Goal: Task Accomplishment & Management: Manage account settings

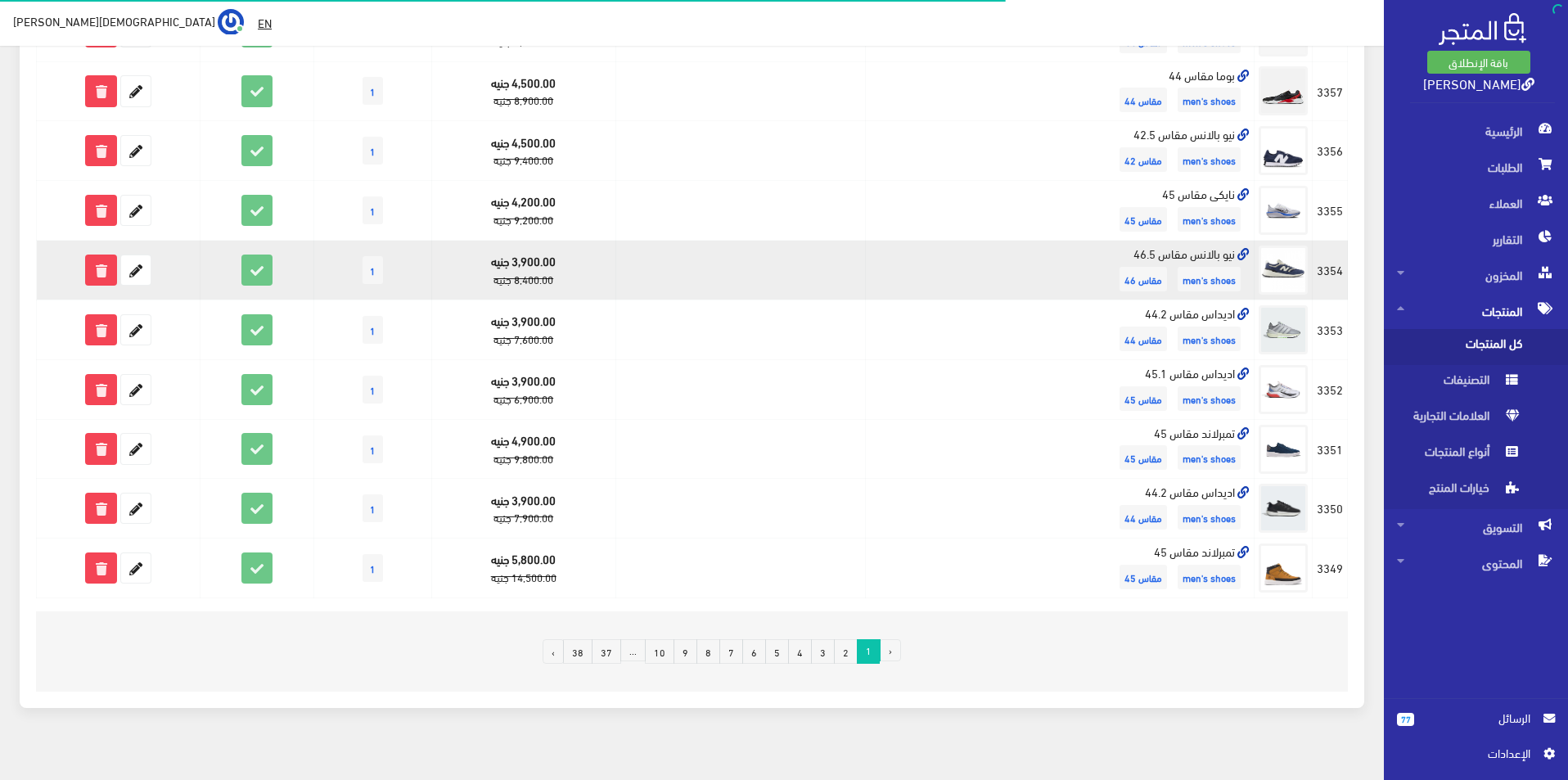
scroll to position [927, 0]
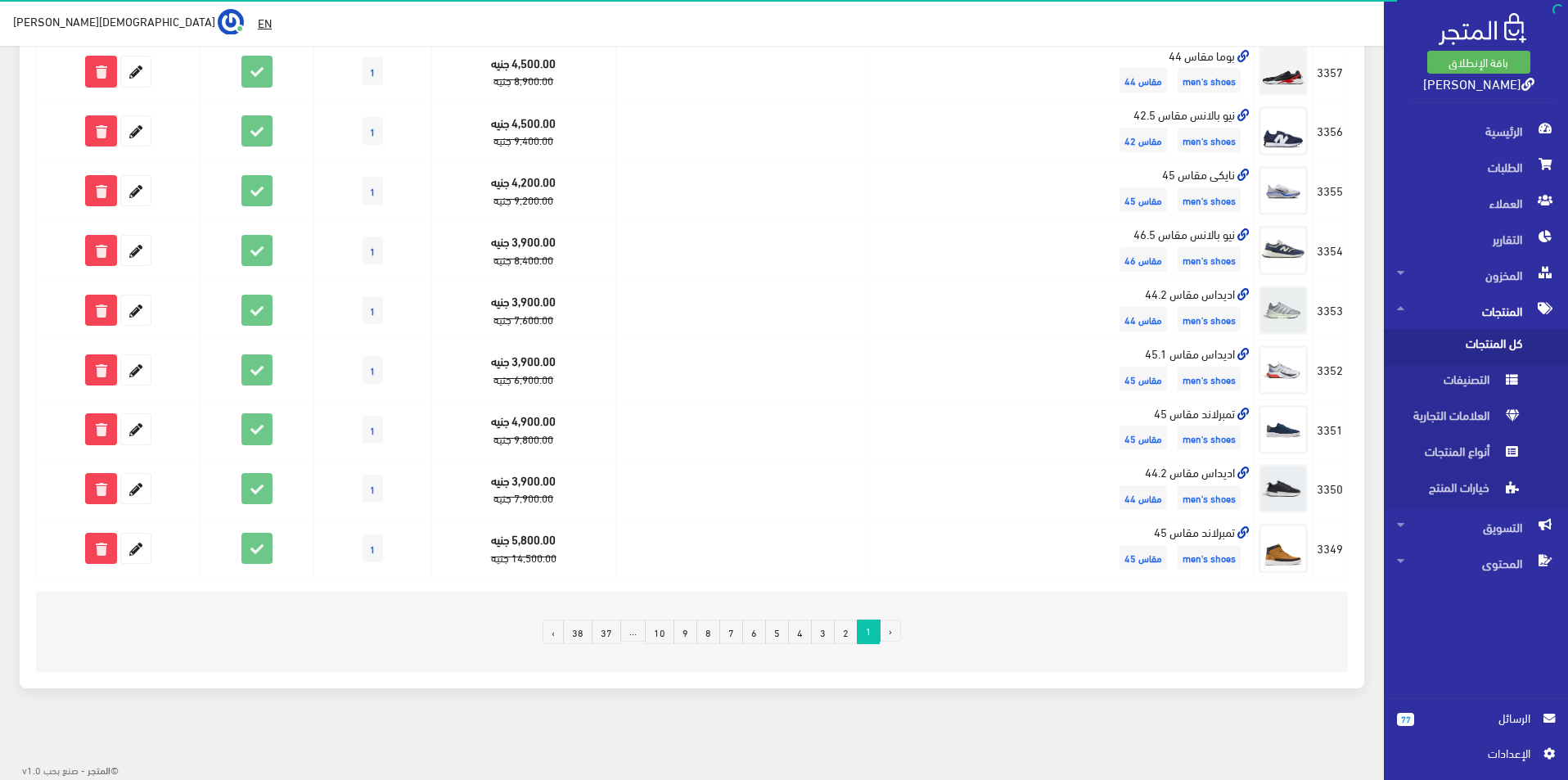
click at [849, 642] on link "2" at bounding box center [845, 632] width 24 height 25
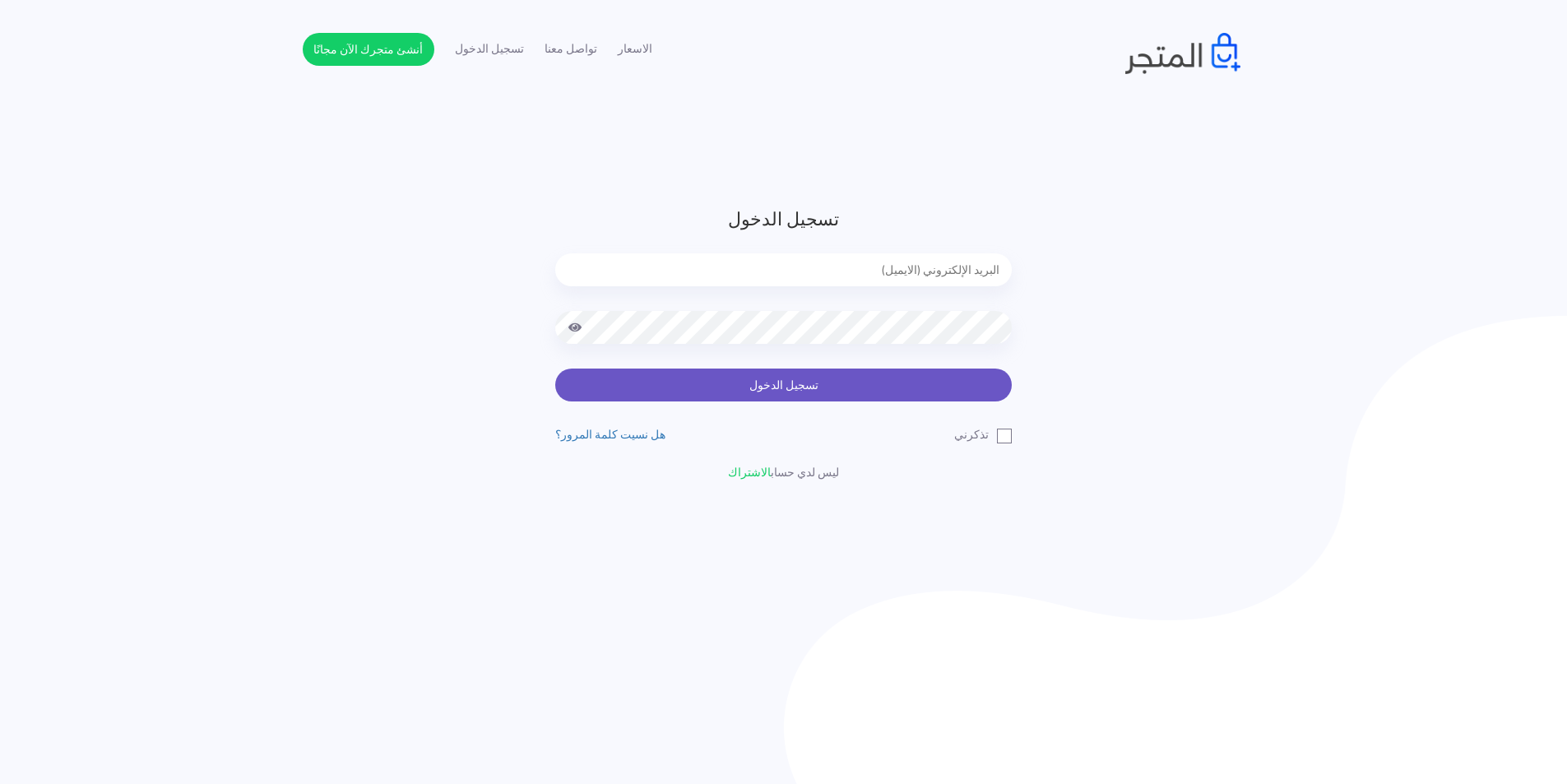
type input "[EMAIL_ADDRESS][DOMAIN_NAME]"
click at [908, 379] on button "تسجيل الدخول" at bounding box center [784, 385] width 457 height 33
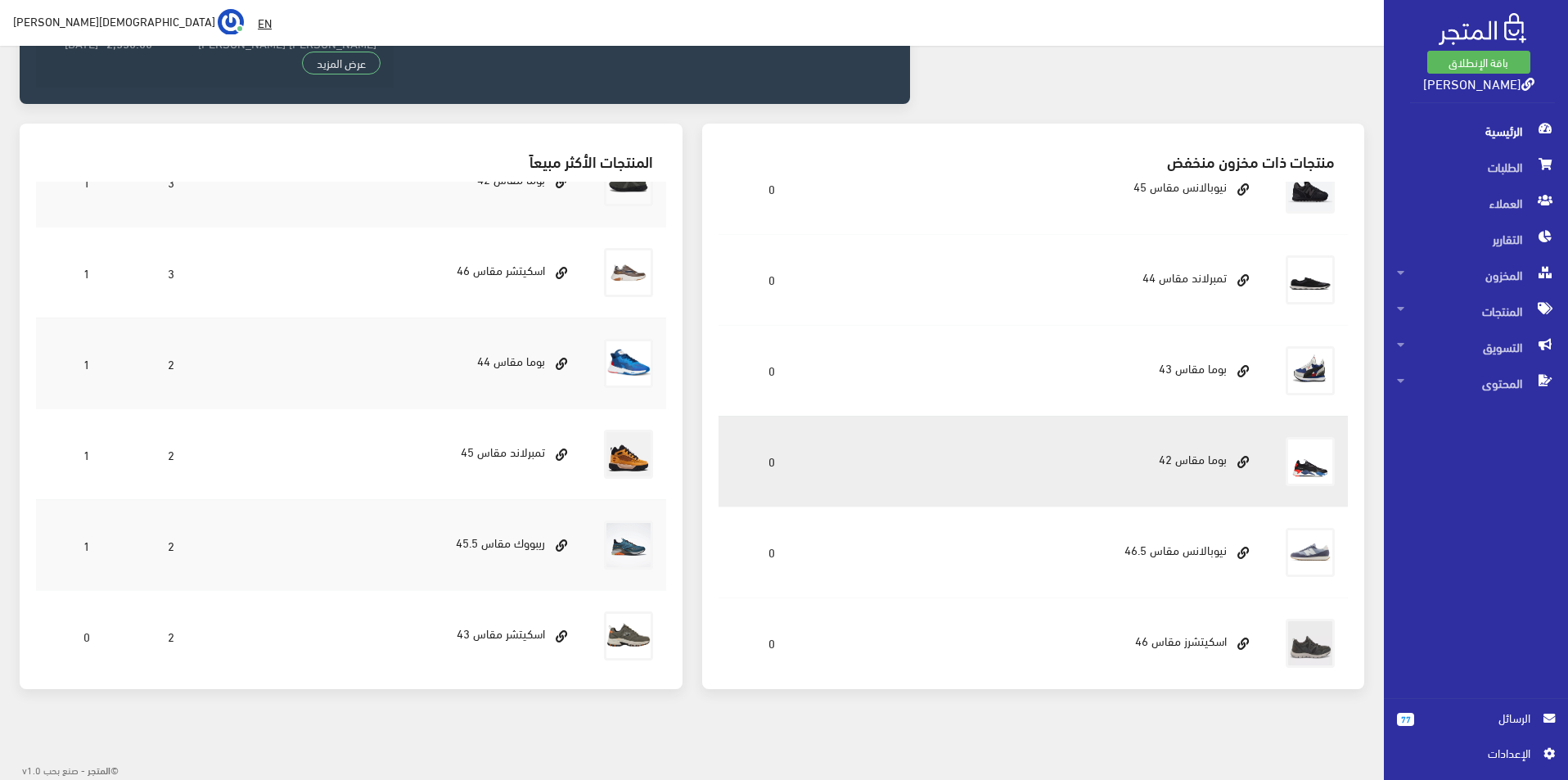
scroll to position [897, 0]
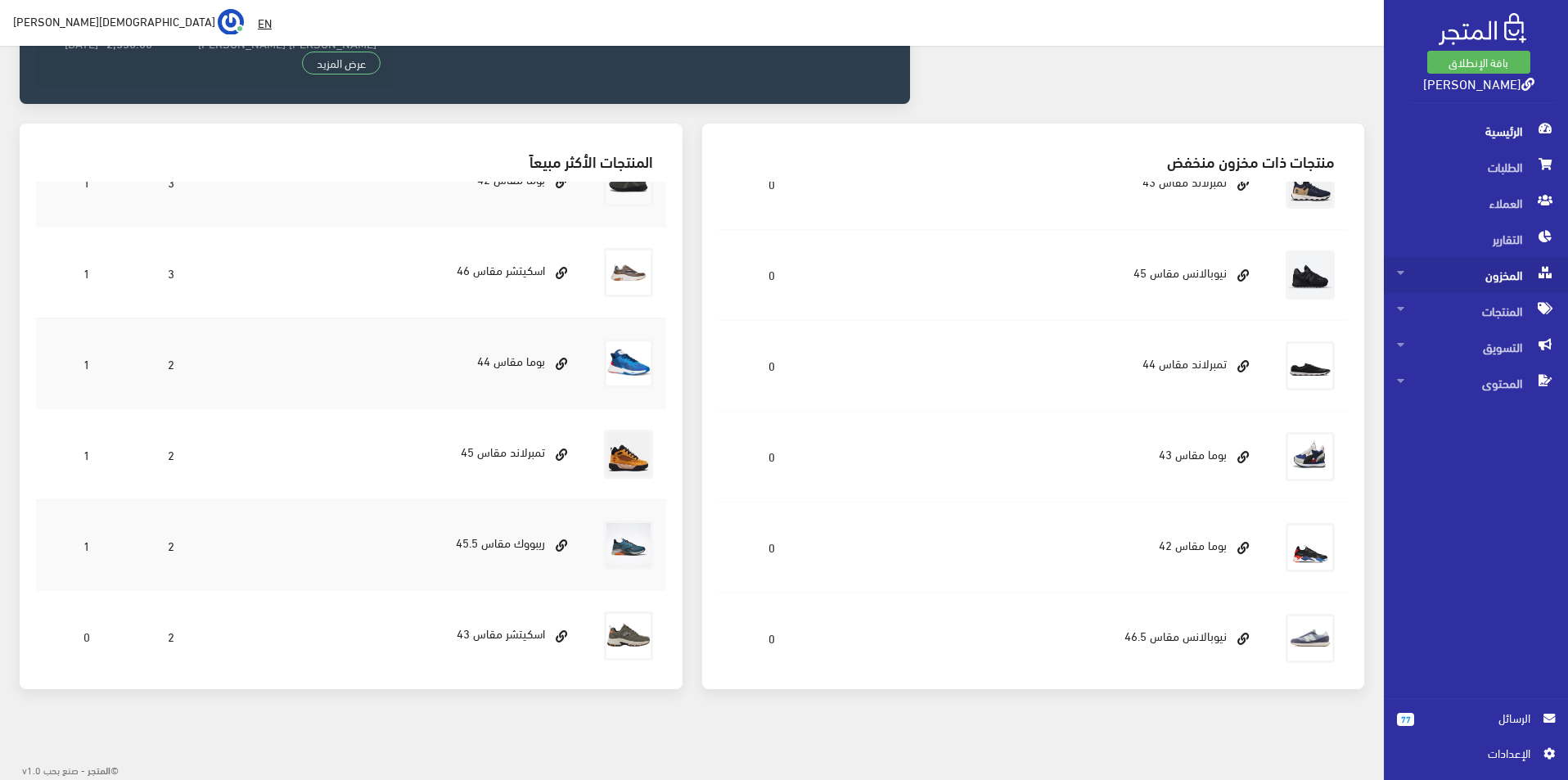
click at [1504, 286] on span "المخزون" at bounding box center [1475, 275] width 158 height 36
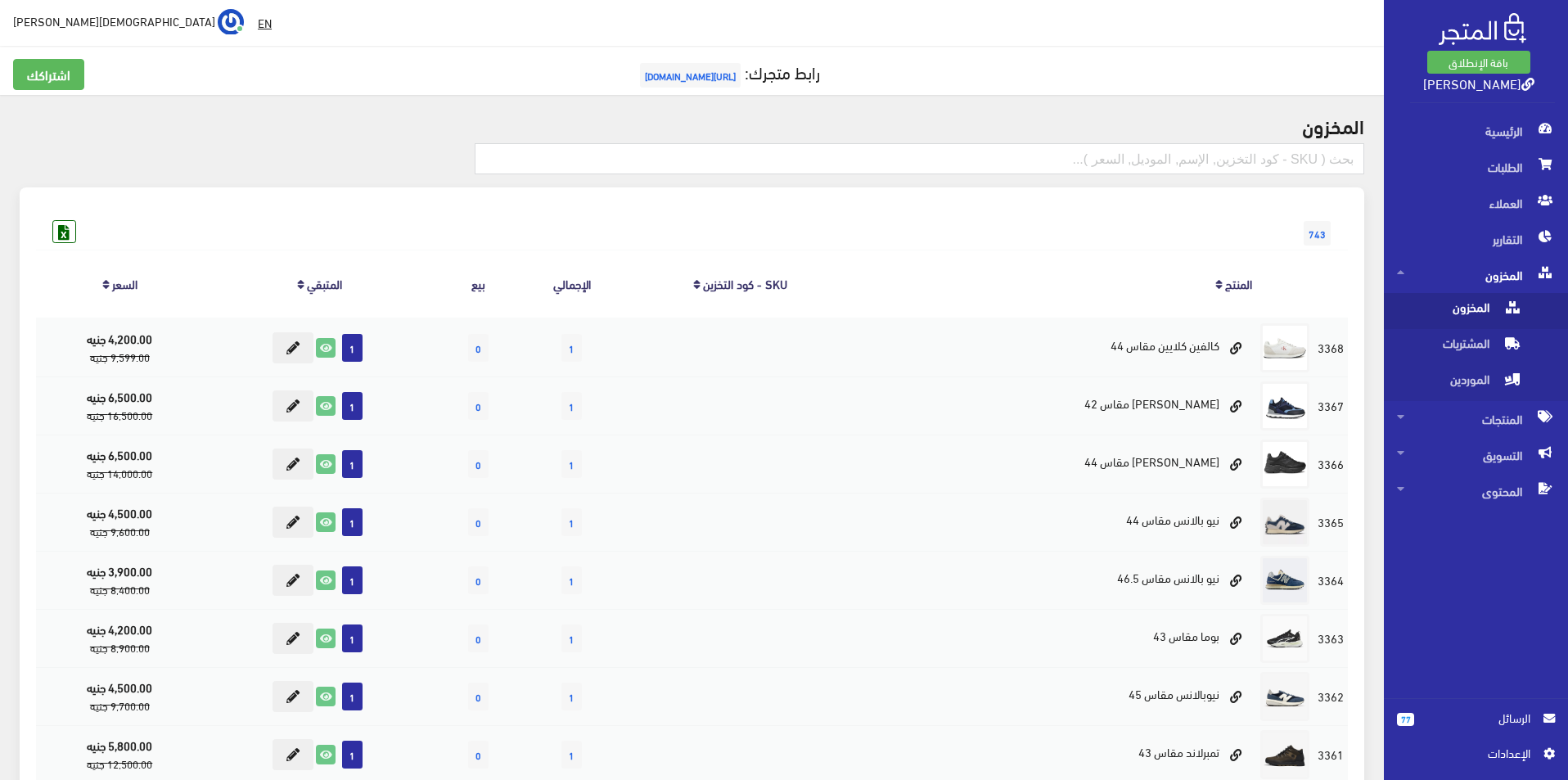
click at [1438, 302] on span "المخزون" at bounding box center [1458, 311] width 124 height 36
click at [1485, 416] on span "المنتجات" at bounding box center [1475, 419] width 158 height 36
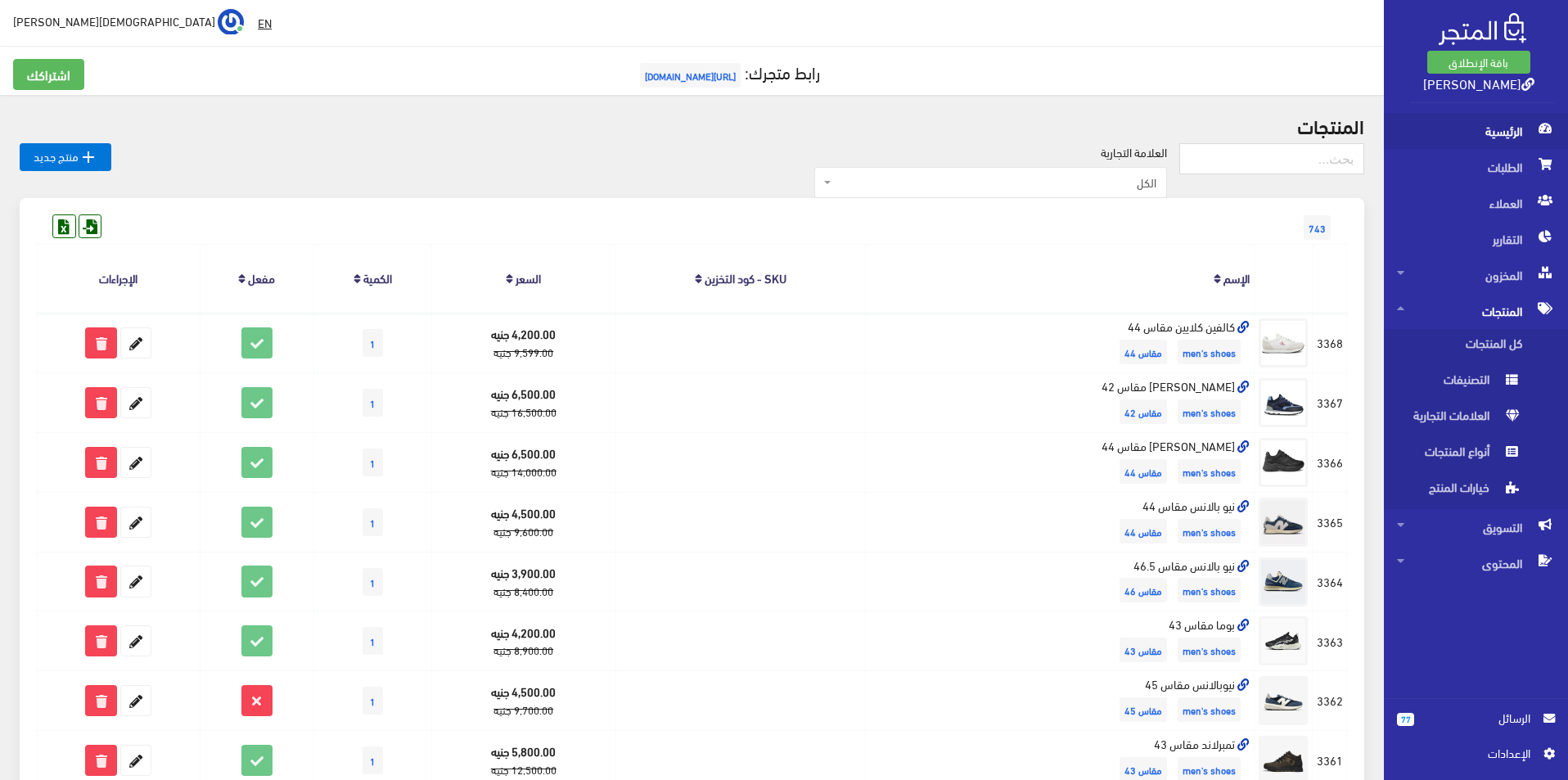
click at [1505, 142] on span "الرئيسية" at bounding box center [1475, 131] width 158 height 36
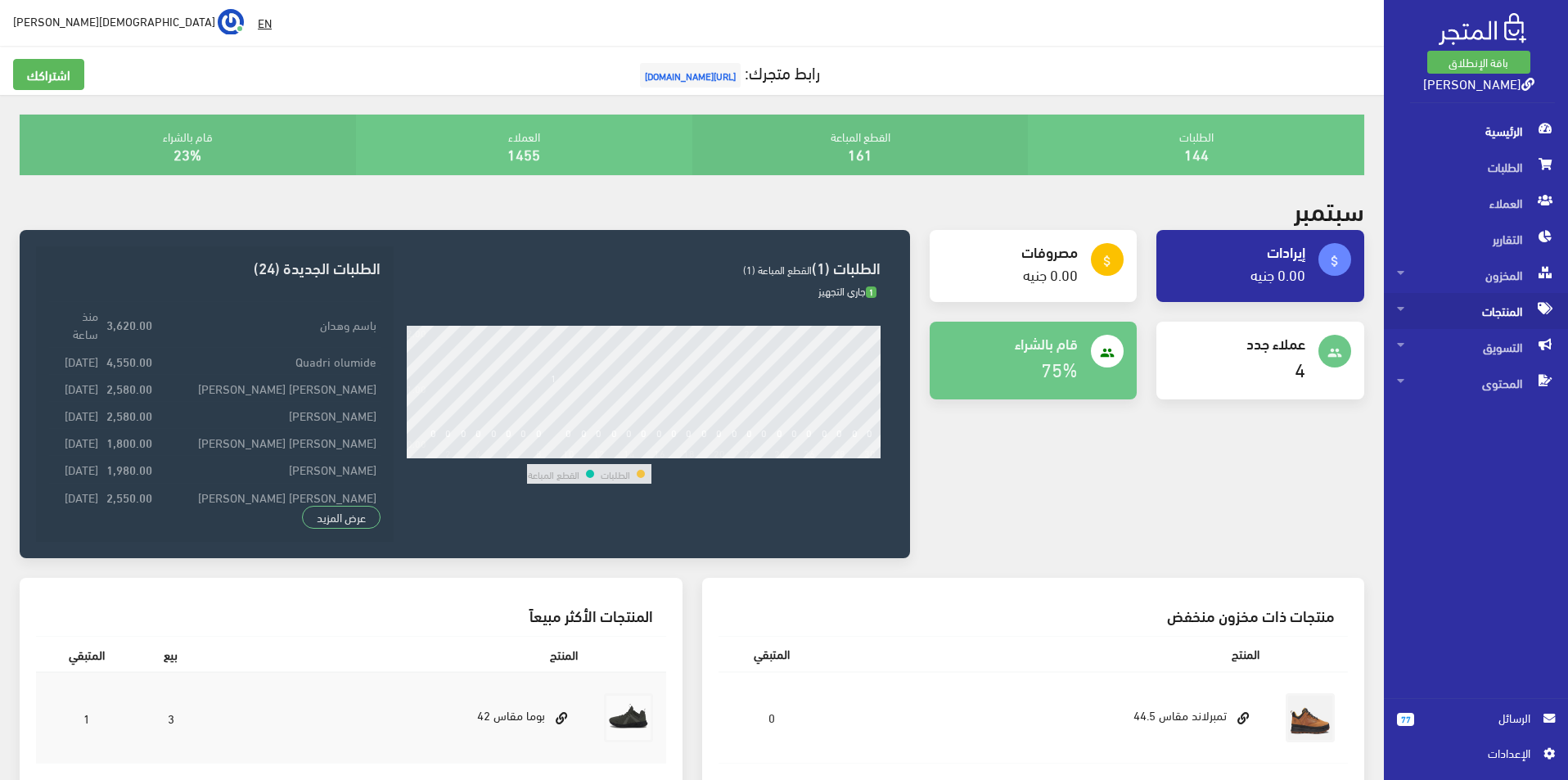
click at [1460, 313] on span "المنتجات" at bounding box center [1475, 311] width 158 height 36
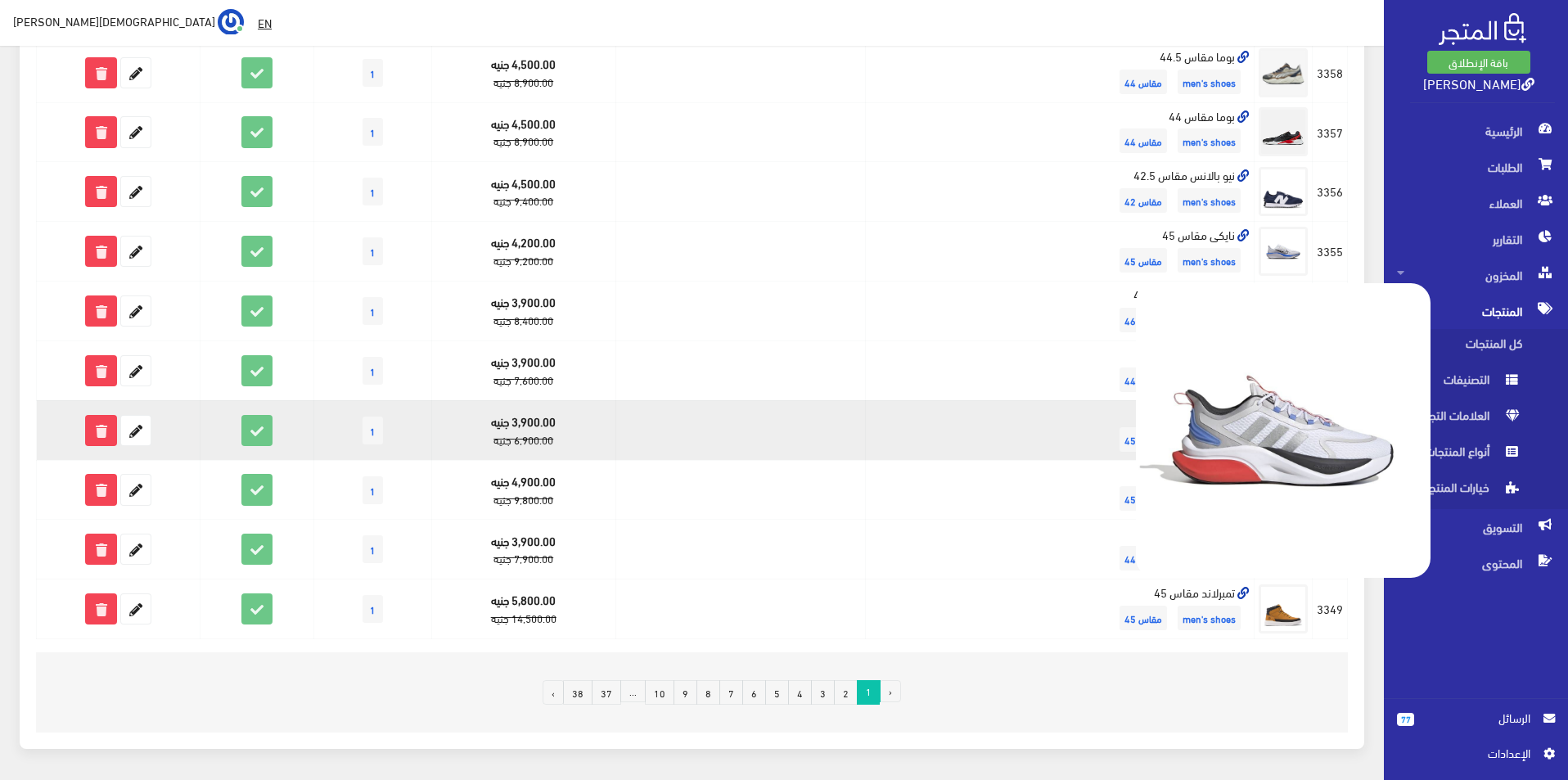
scroll to position [900, 0]
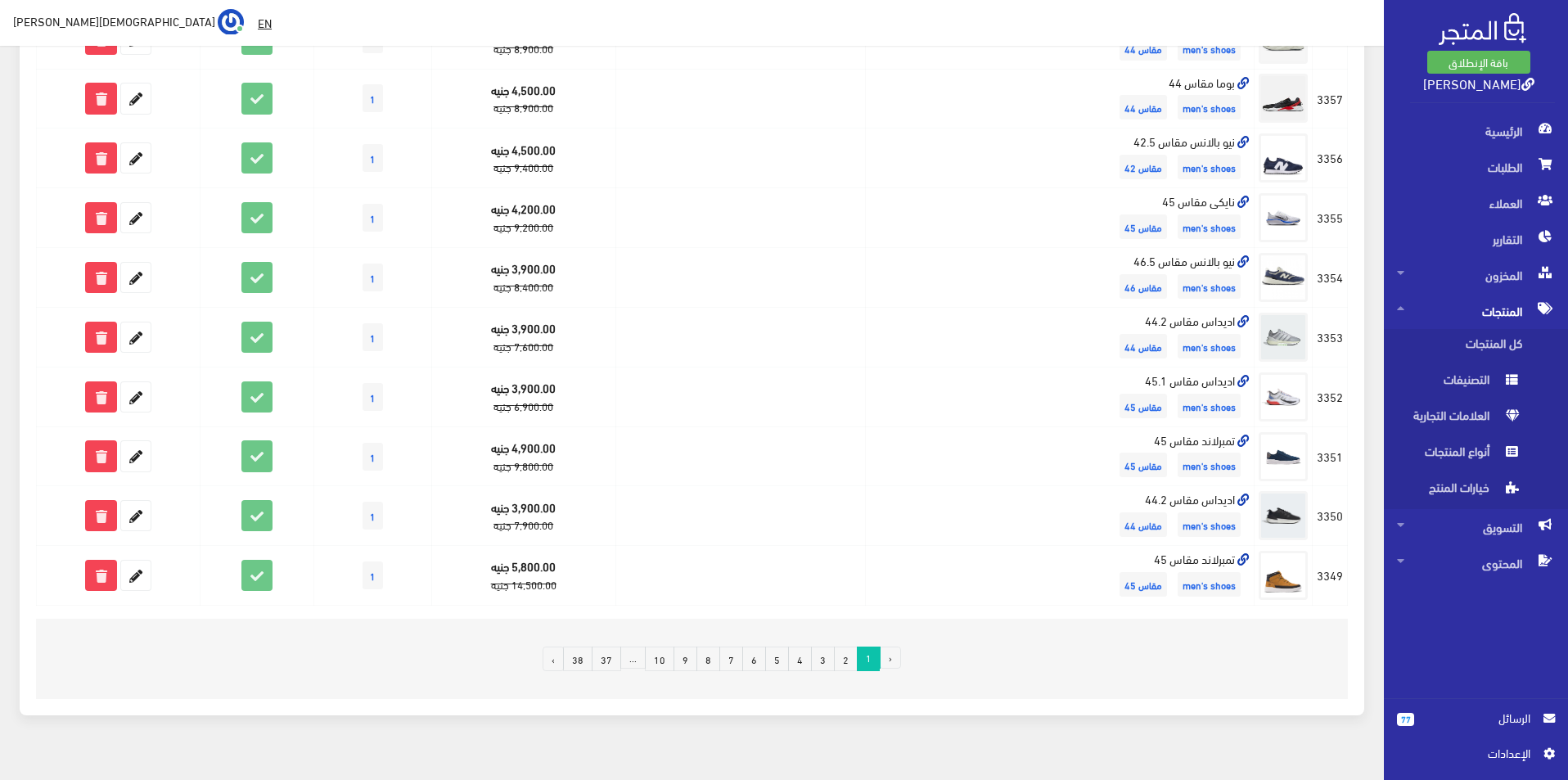
click at [752, 658] on link "6" at bounding box center [753, 659] width 24 height 25
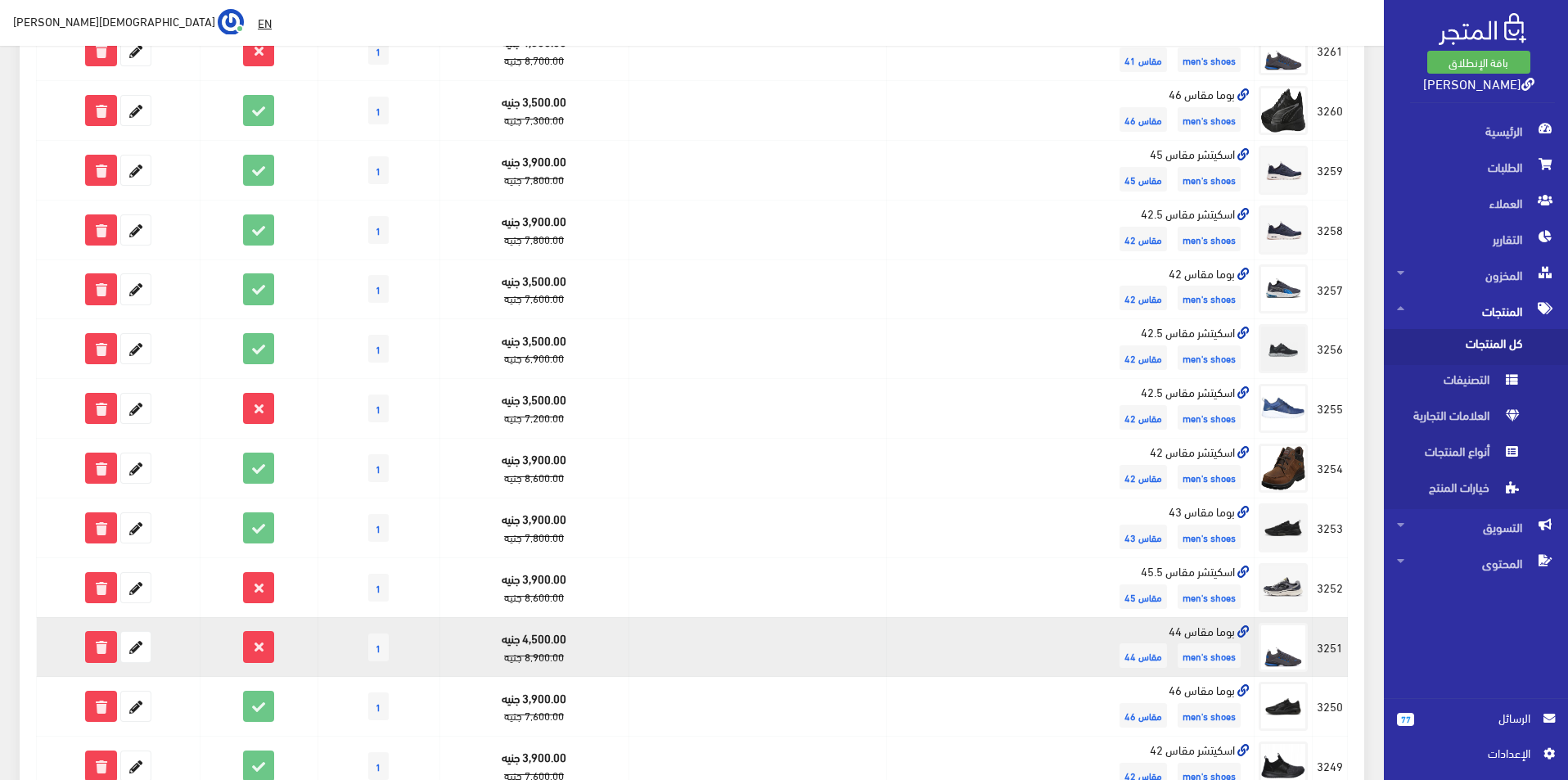
scroll to position [927, 0]
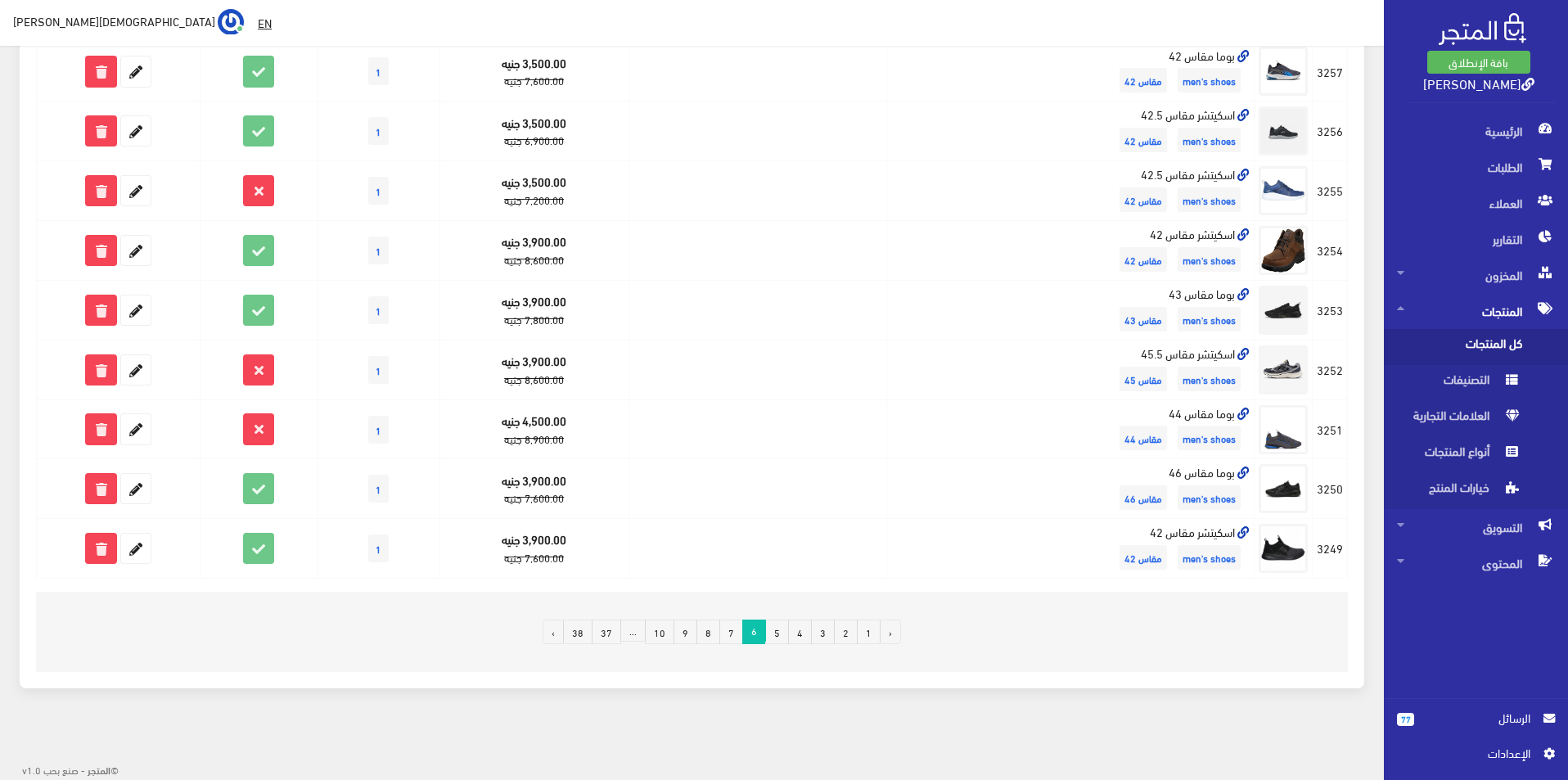
click at [662, 640] on link "10" at bounding box center [659, 632] width 29 height 25
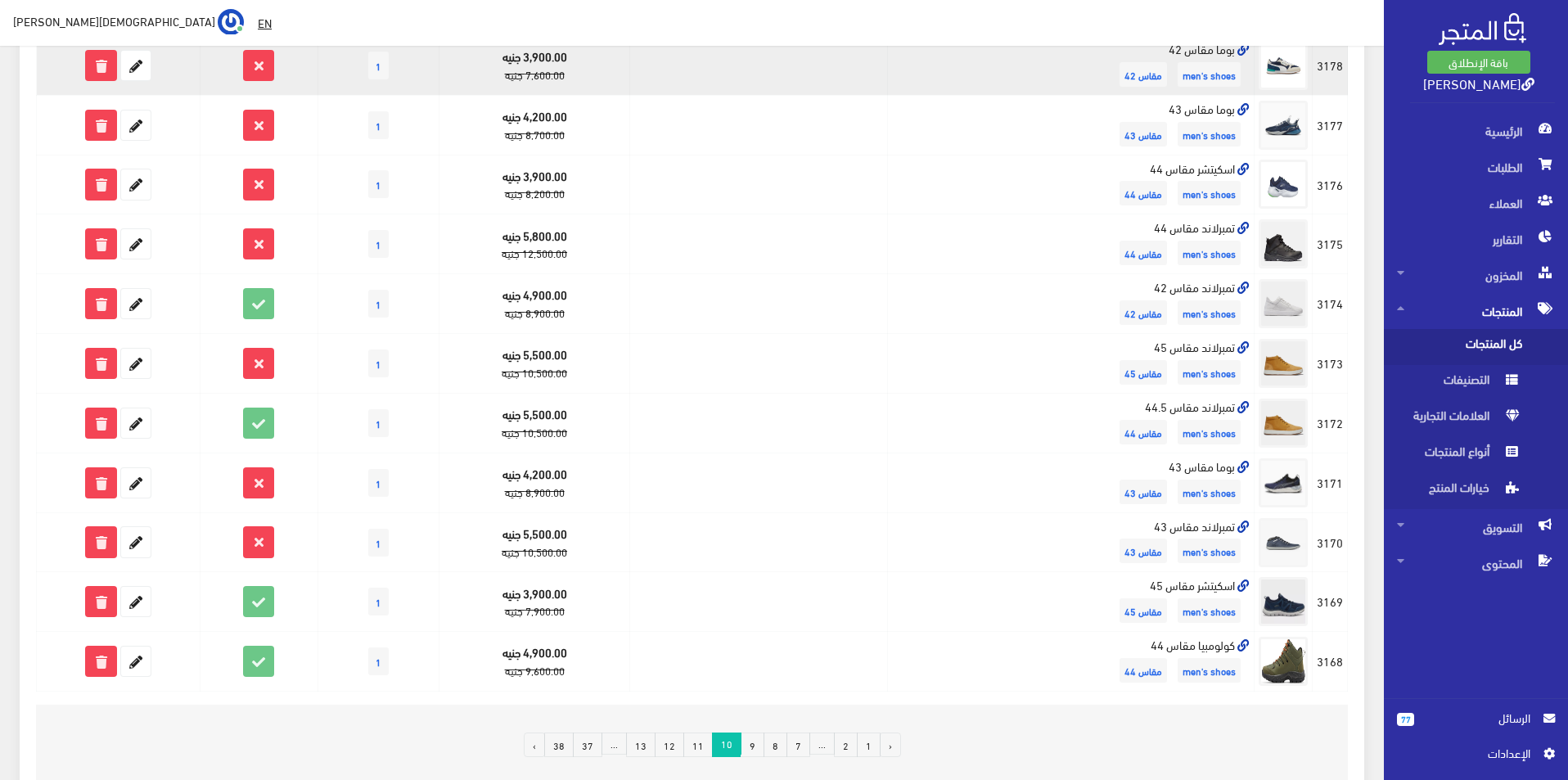
scroll to position [818, 0]
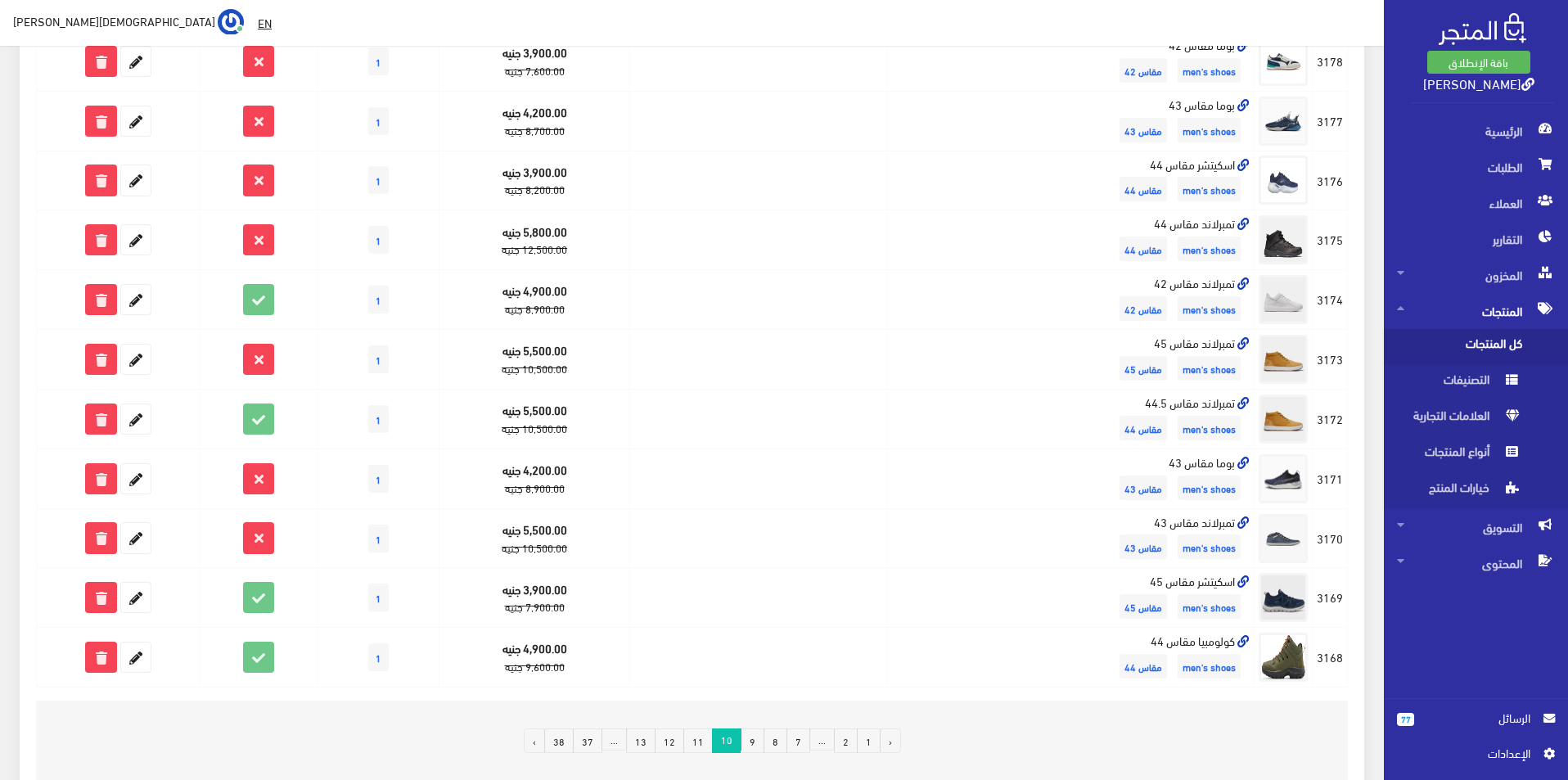
click at [749, 739] on link "9" at bounding box center [752, 741] width 24 height 25
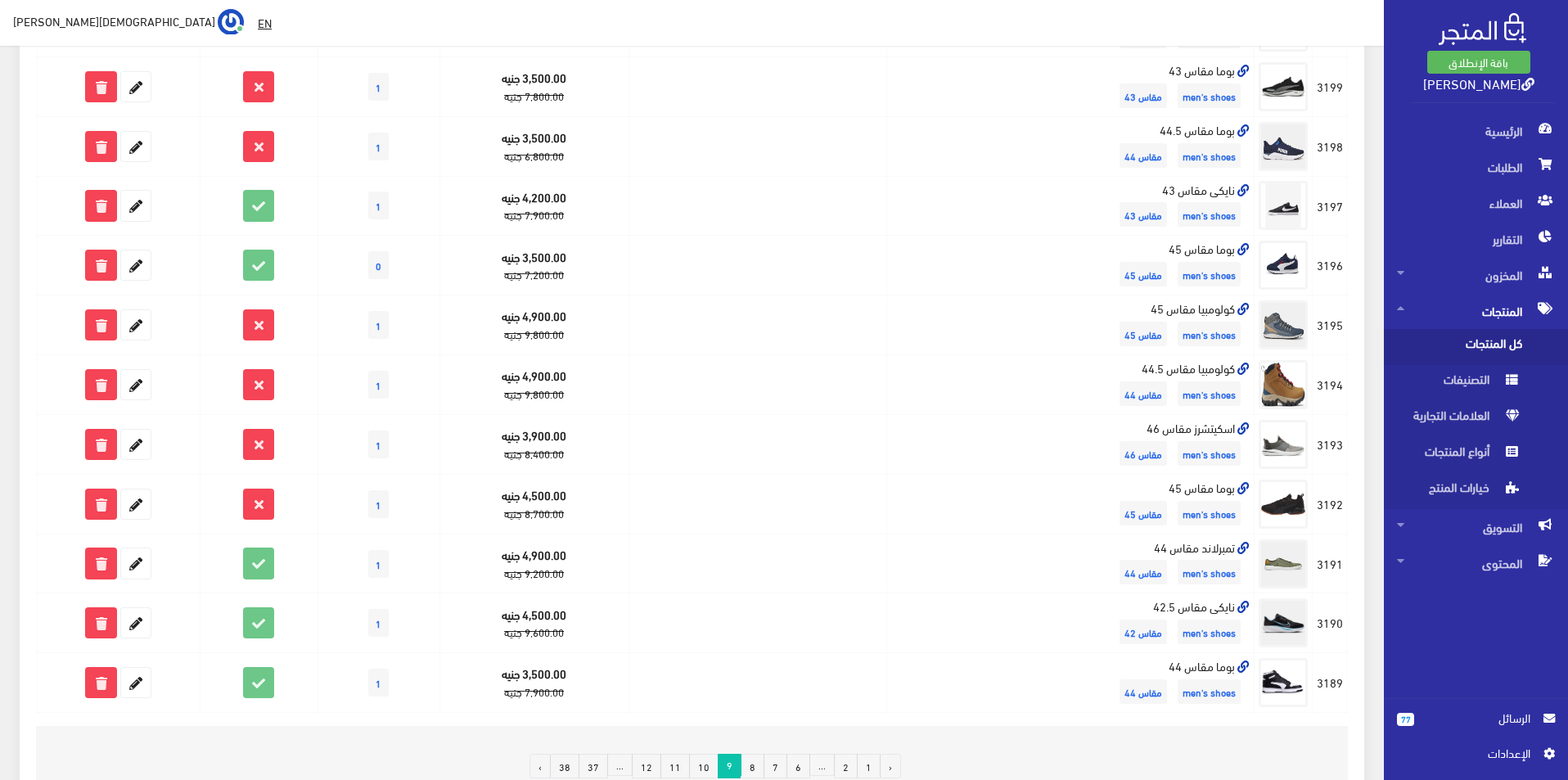
scroll to position [818, 0]
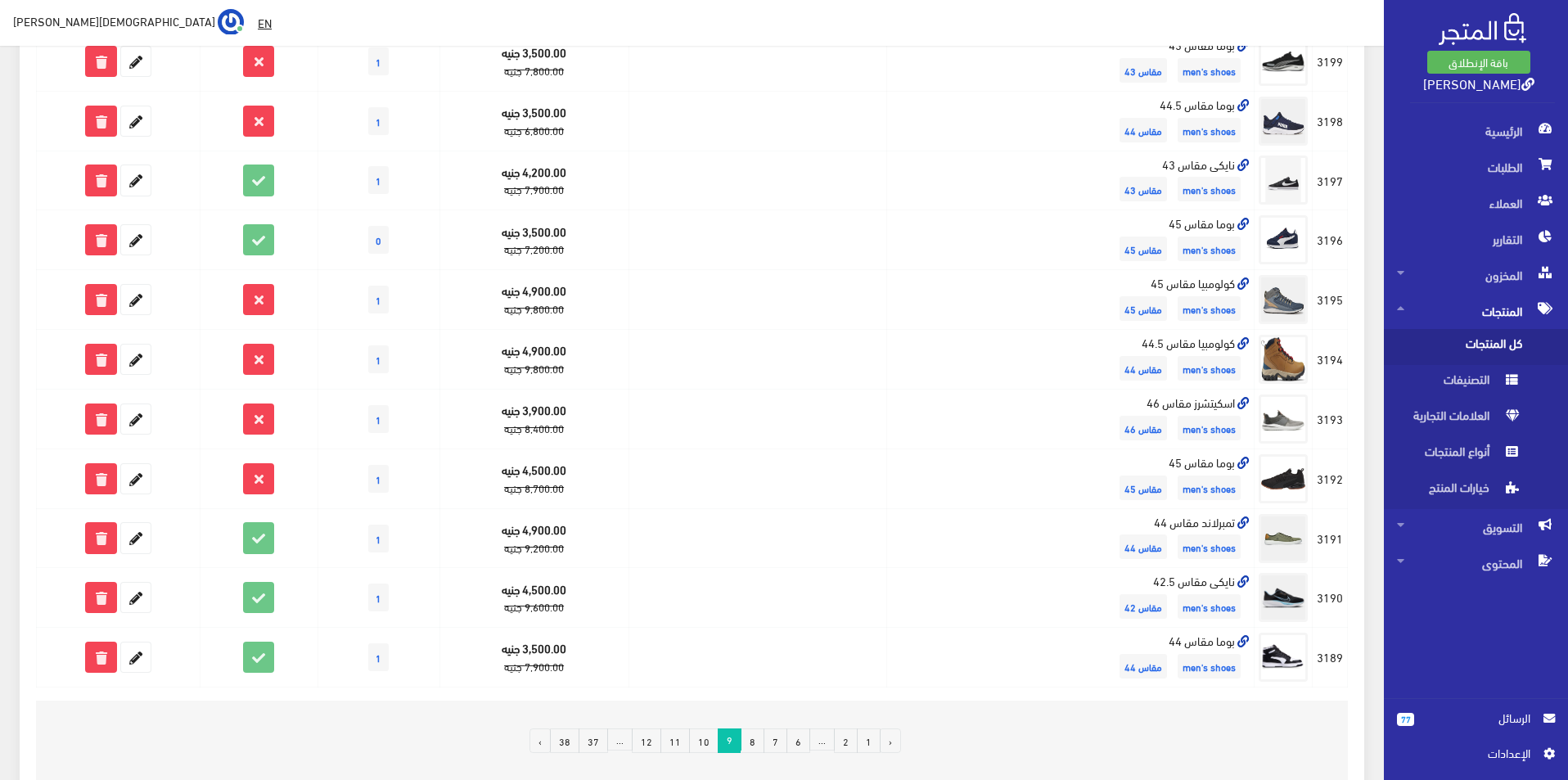
click at [756, 733] on link "8" at bounding box center [752, 741] width 24 height 25
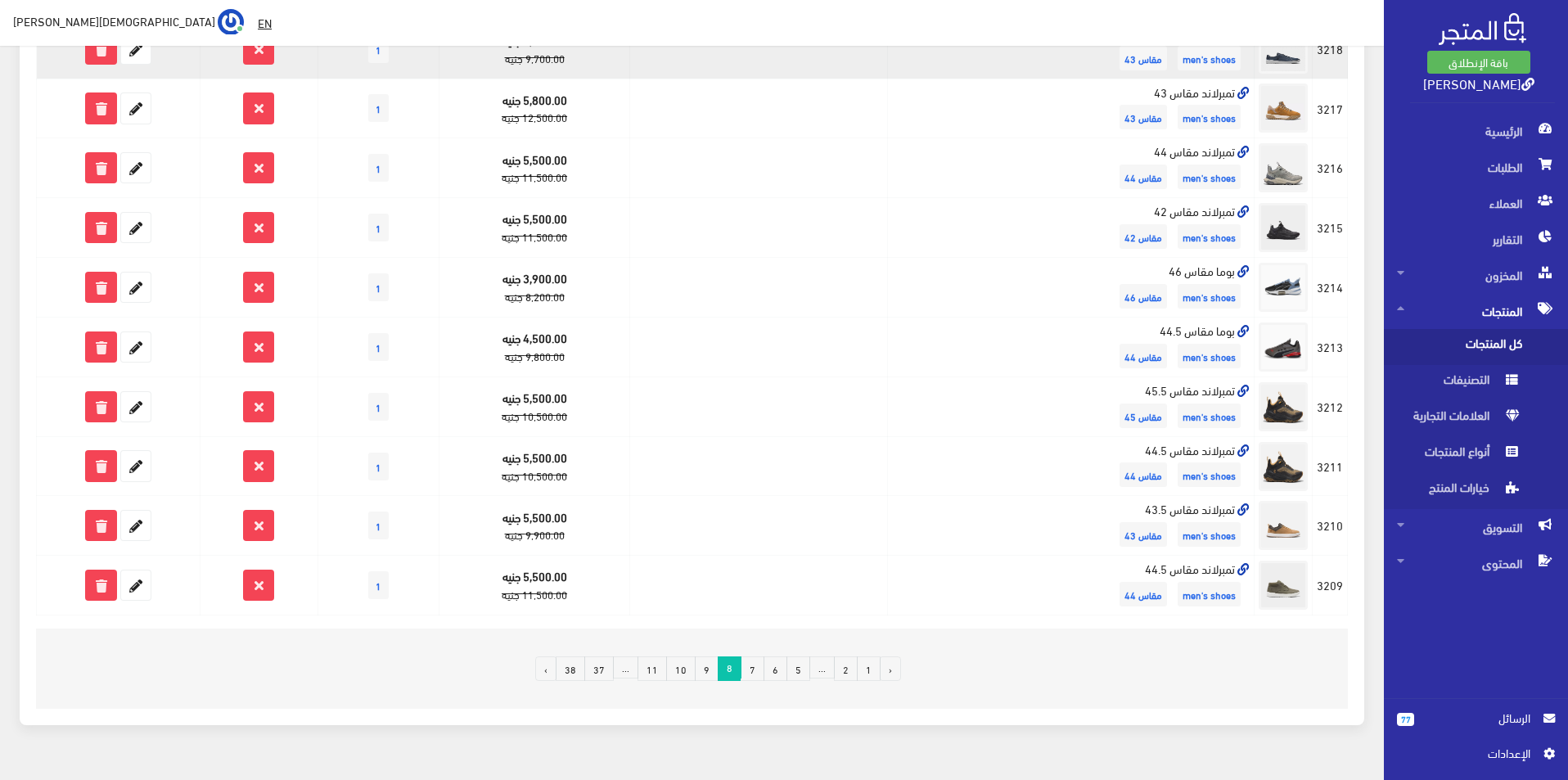
scroll to position [900, 0]
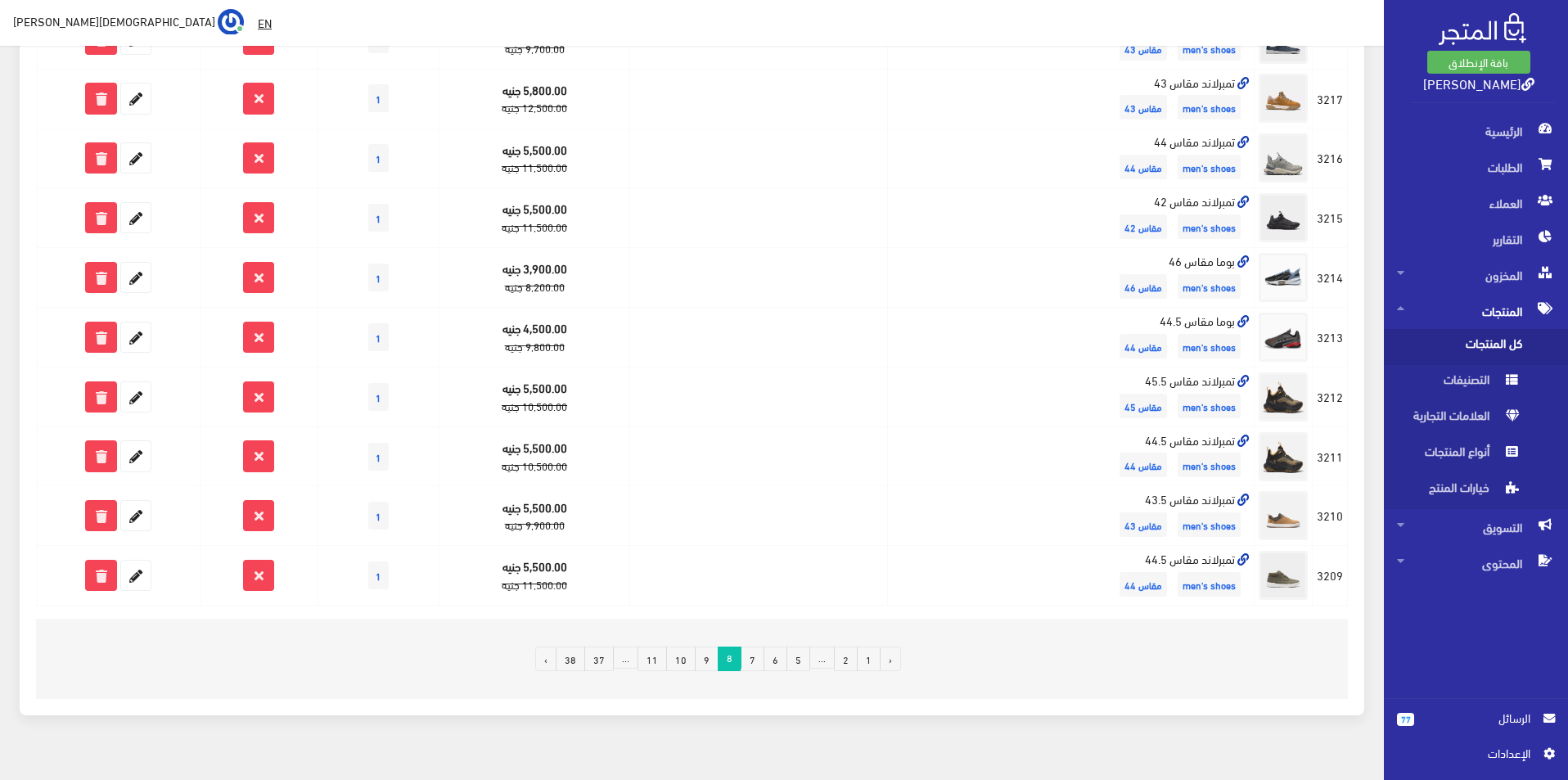
click at [751, 665] on link "7" at bounding box center [752, 659] width 24 height 25
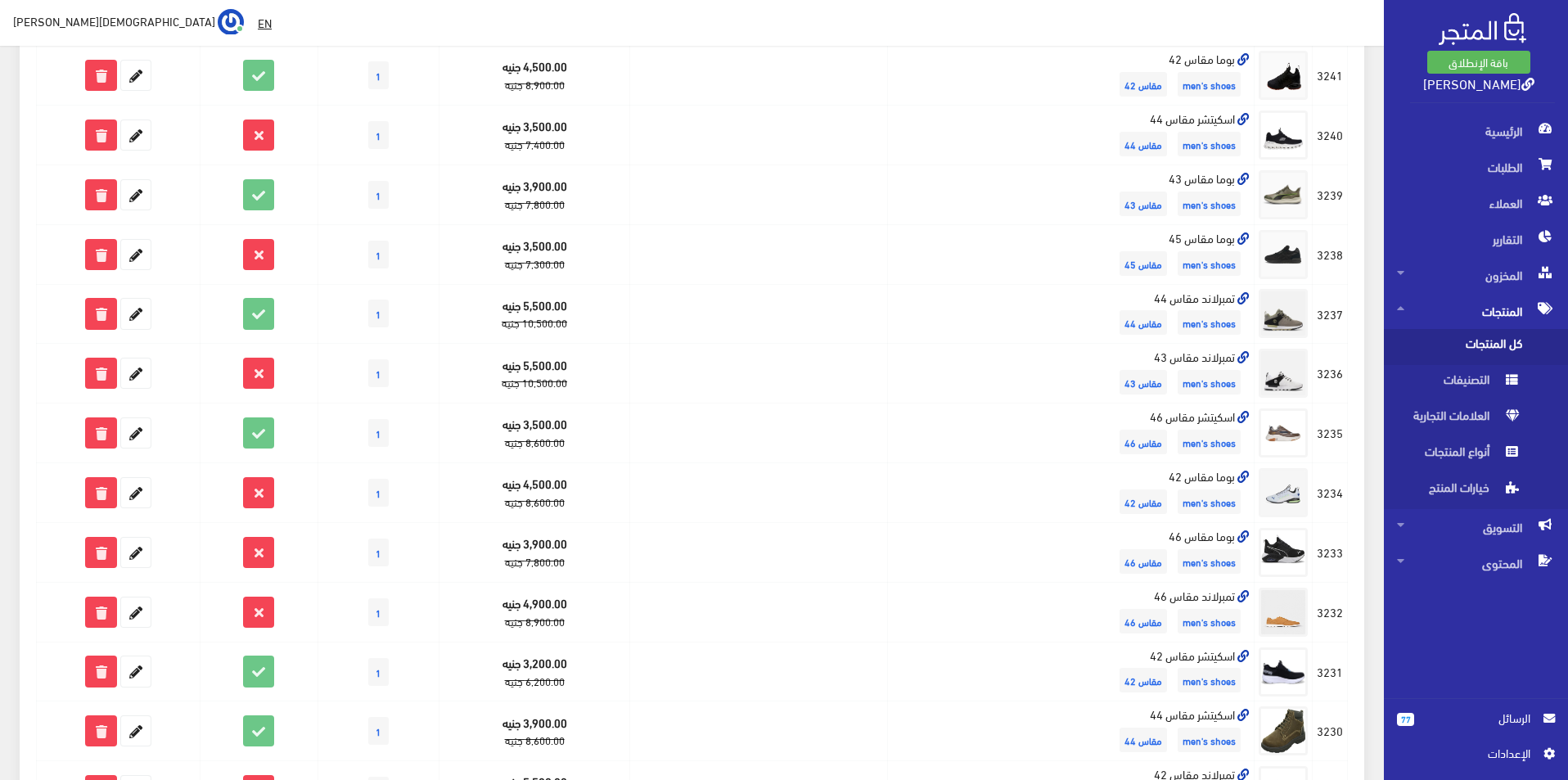
scroll to position [818, 0]
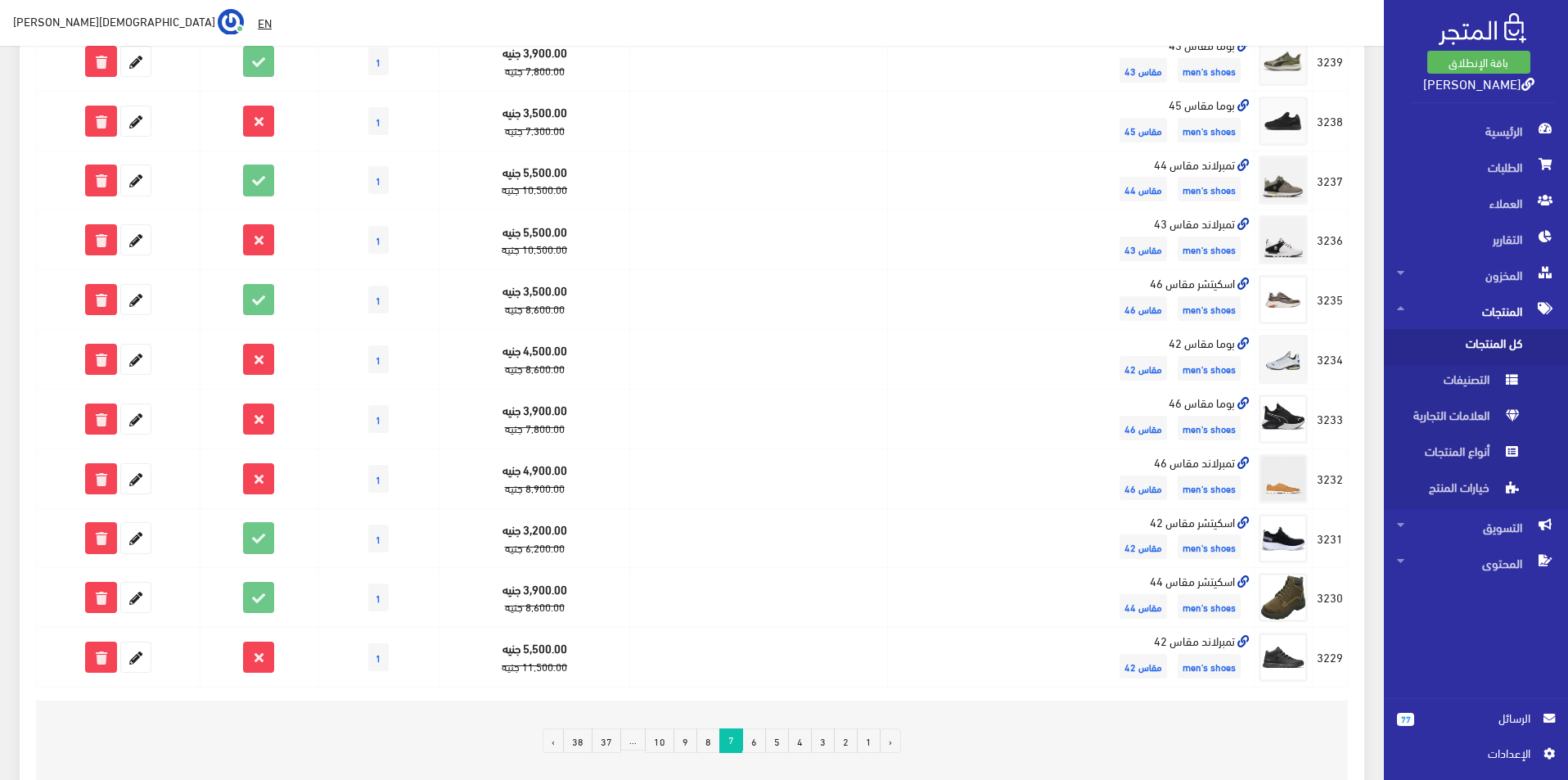
click at [673, 739] on link "10" at bounding box center [659, 741] width 29 height 25
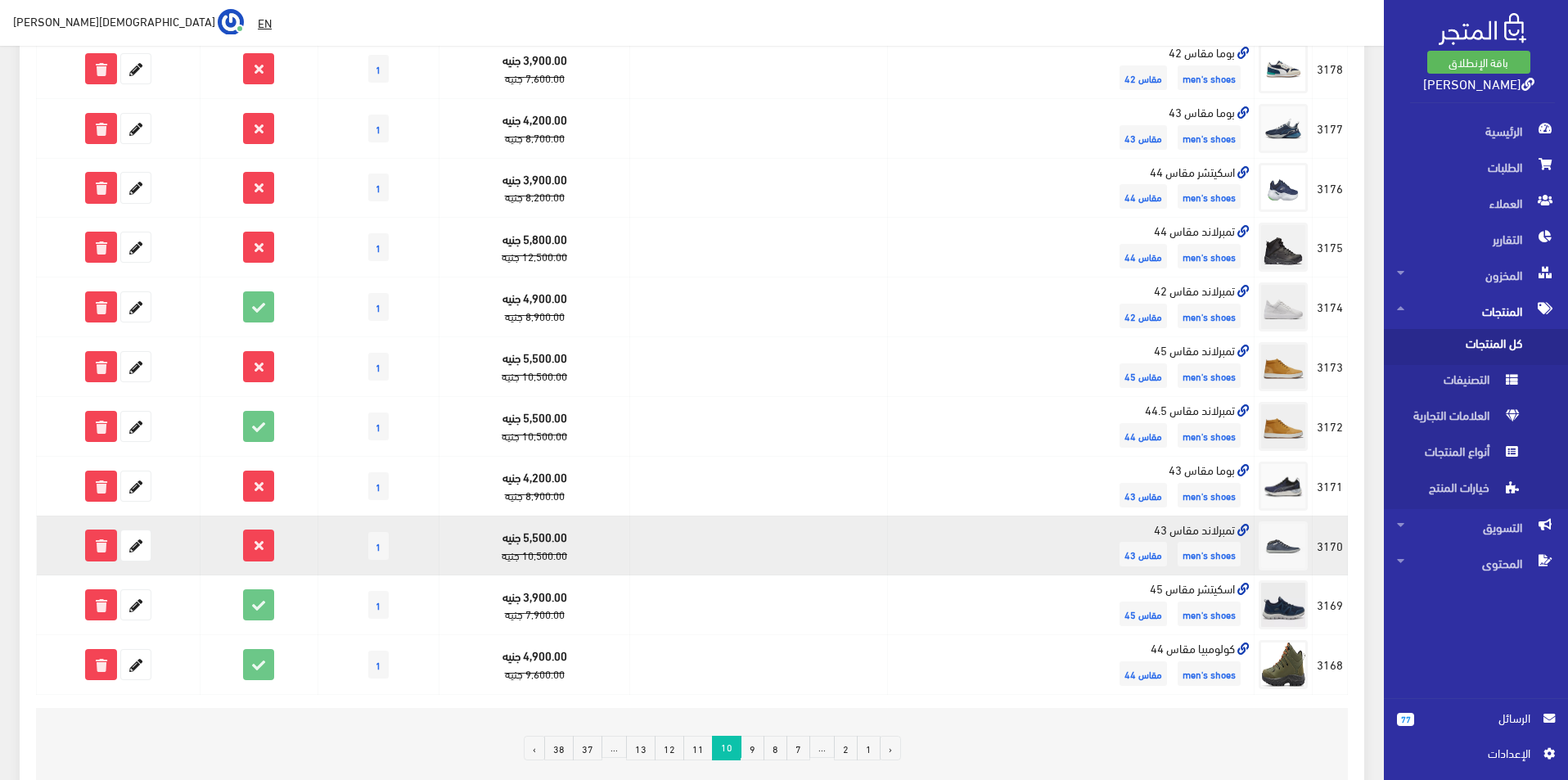
scroll to position [818, 0]
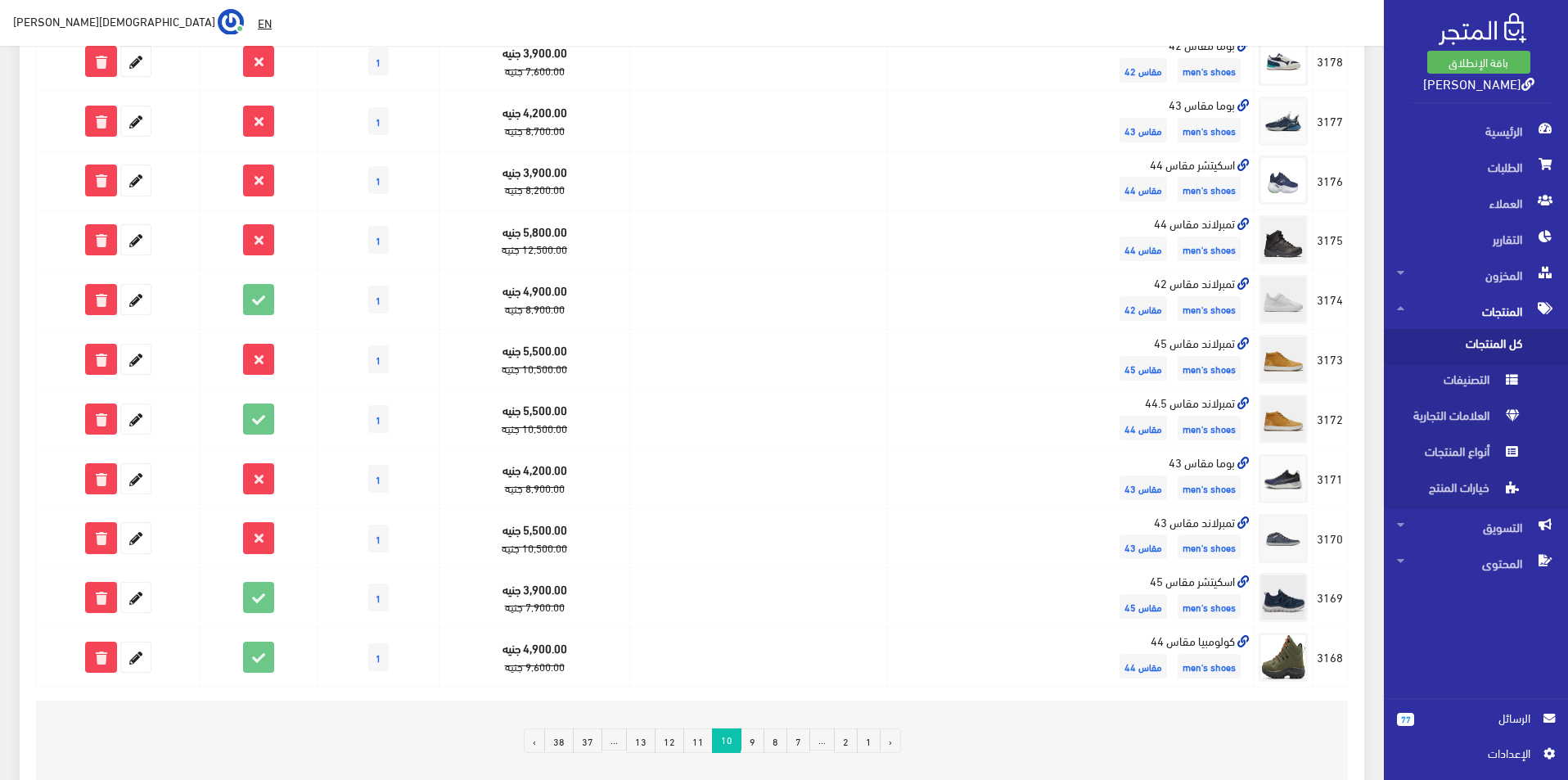
click at [698, 744] on link "11" at bounding box center [697, 741] width 29 height 25
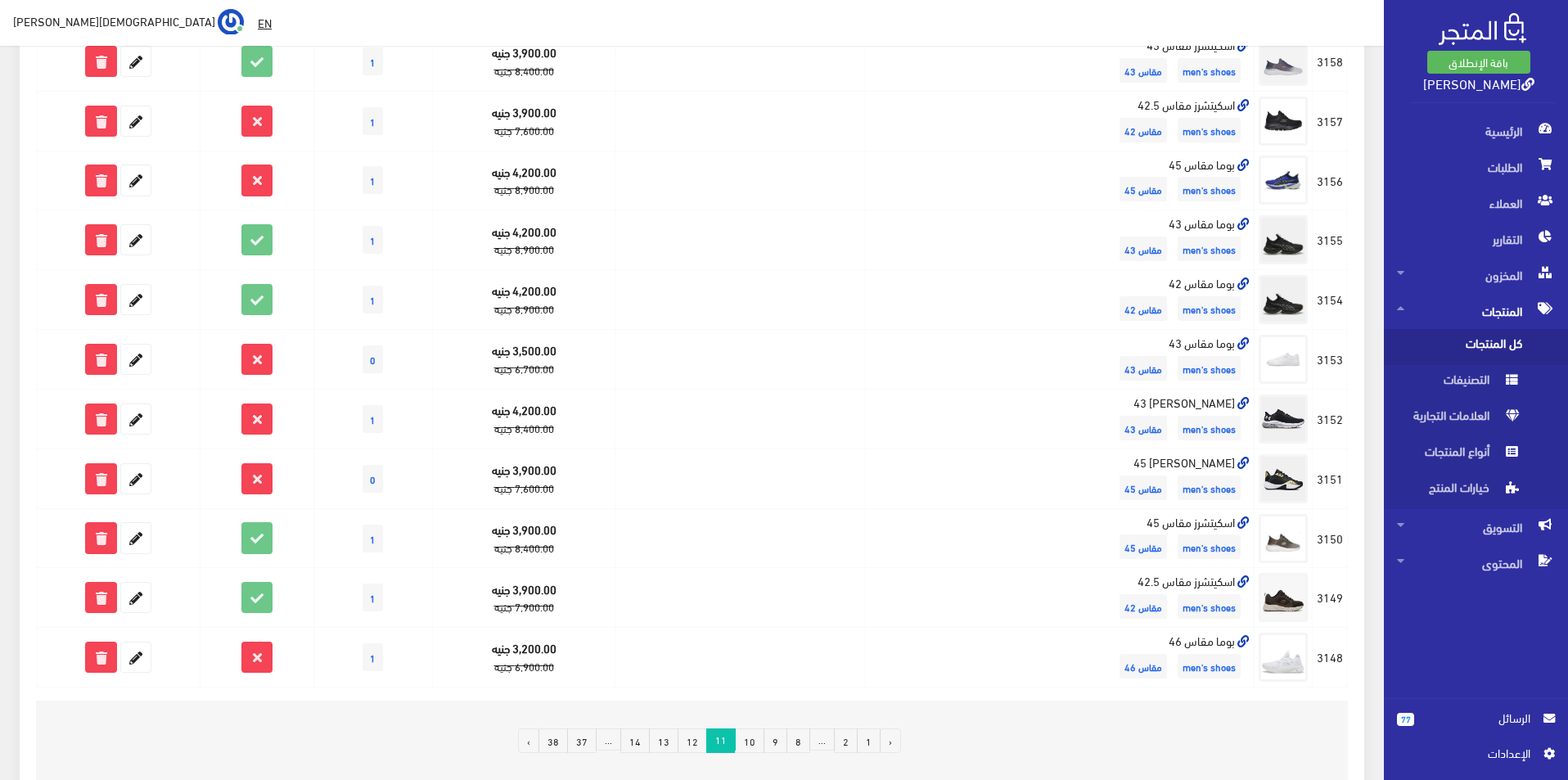
scroll to position [900, 0]
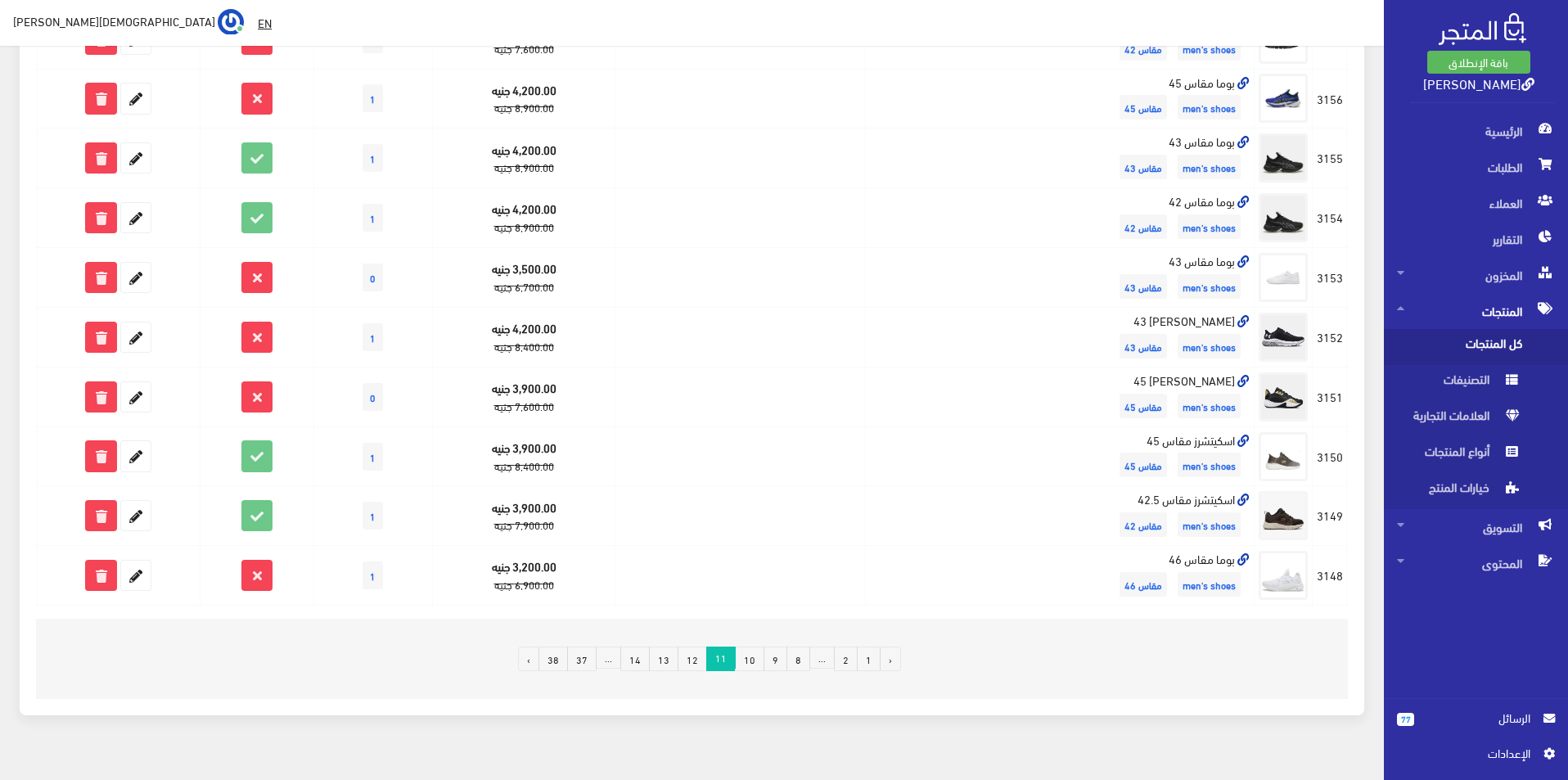
click at [701, 656] on link "12" at bounding box center [692, 659] width 29 height 25
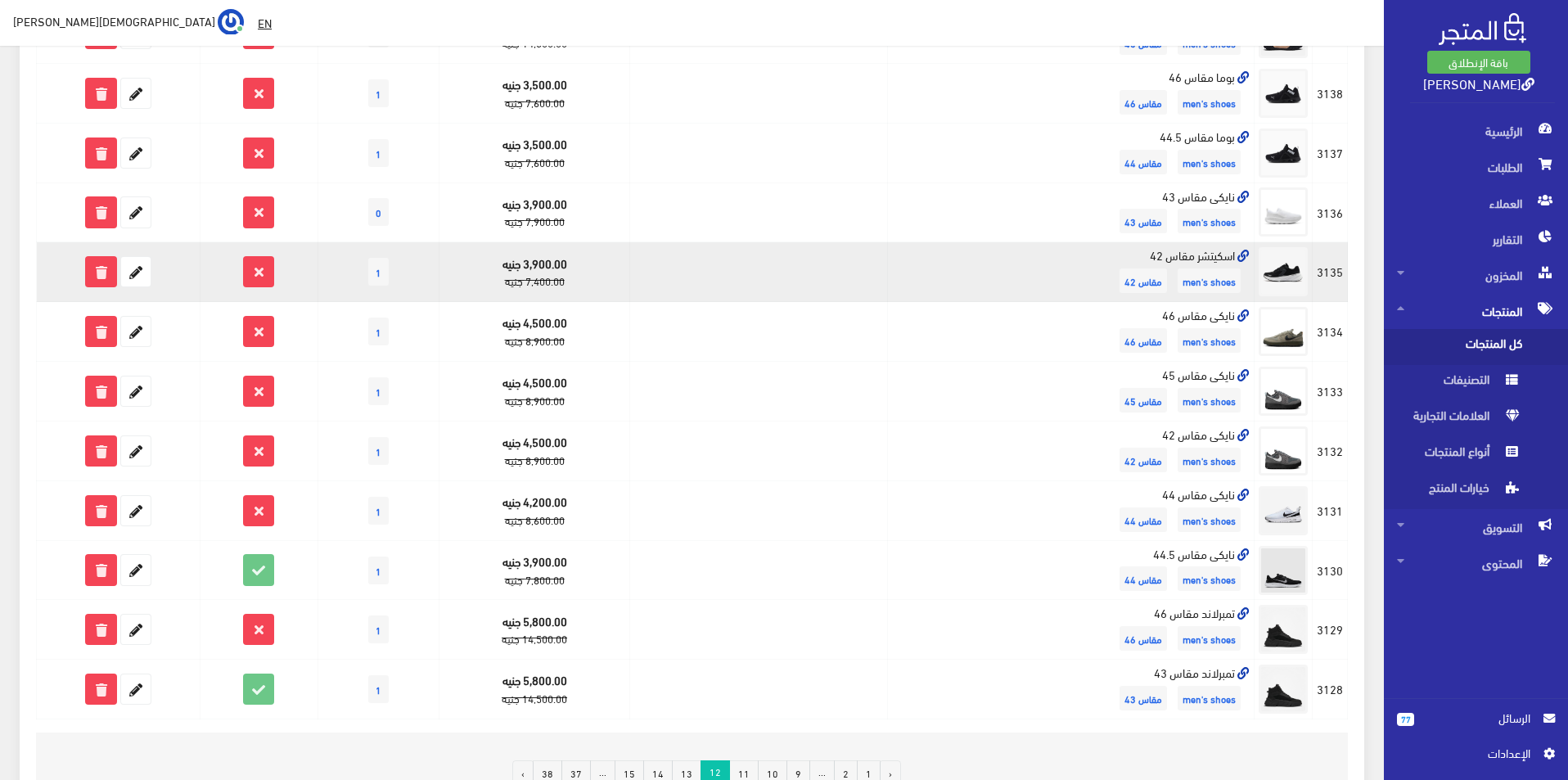
scroll to position [818, 0]
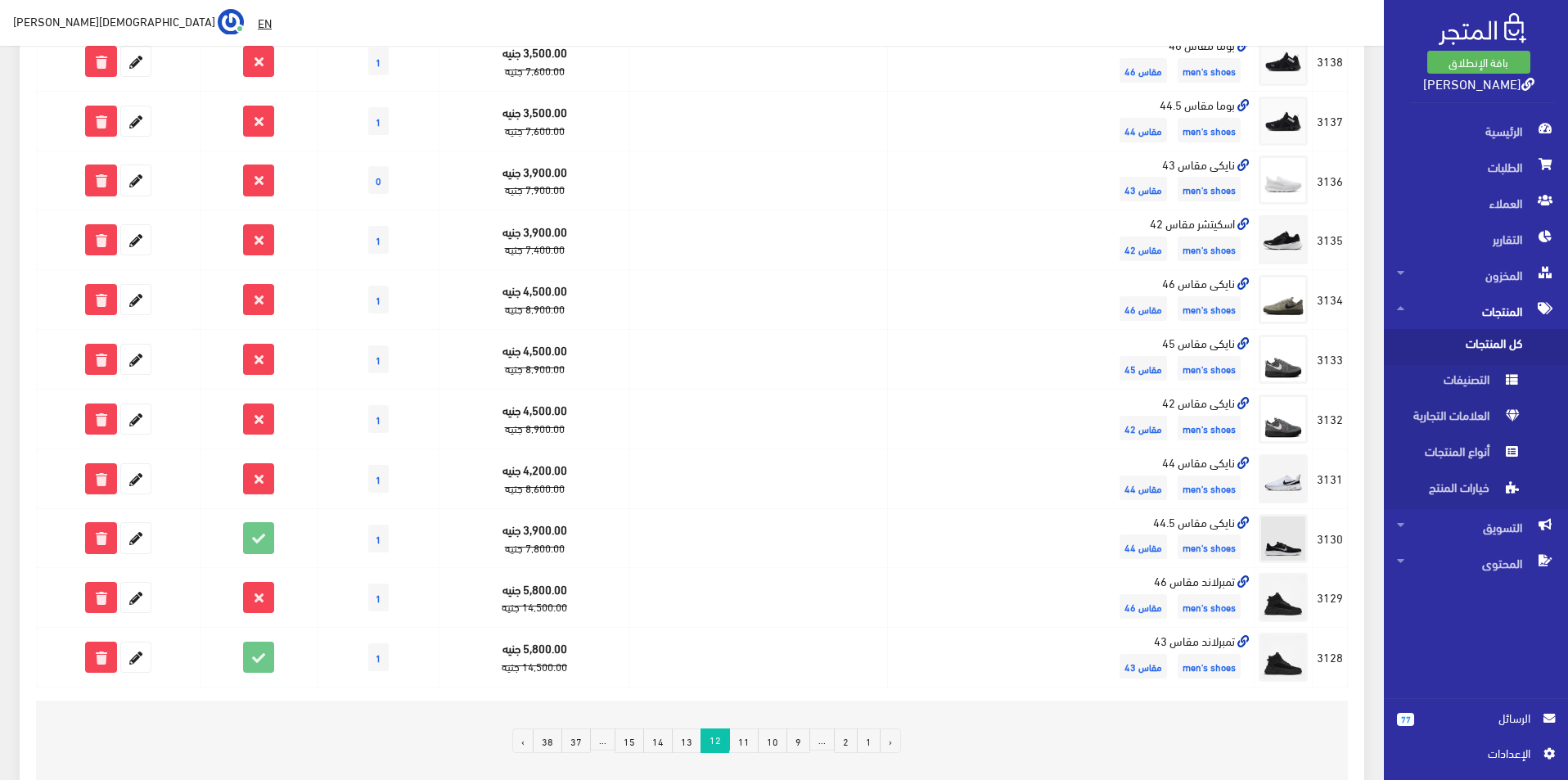
click at [689, 746] on link "13" at bounding box center [686, 741] width 29 height 25
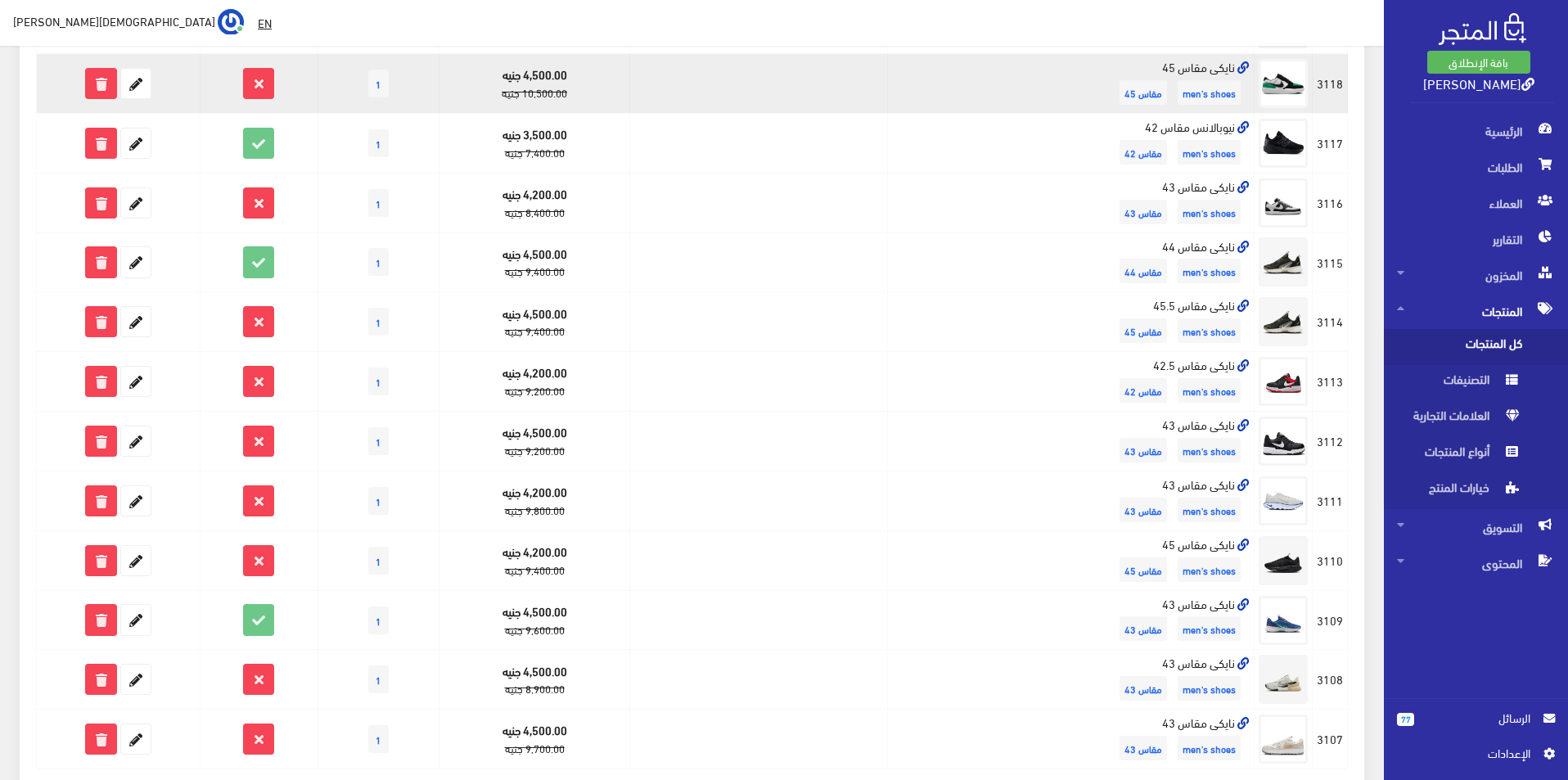
scroll to position [818, 0]
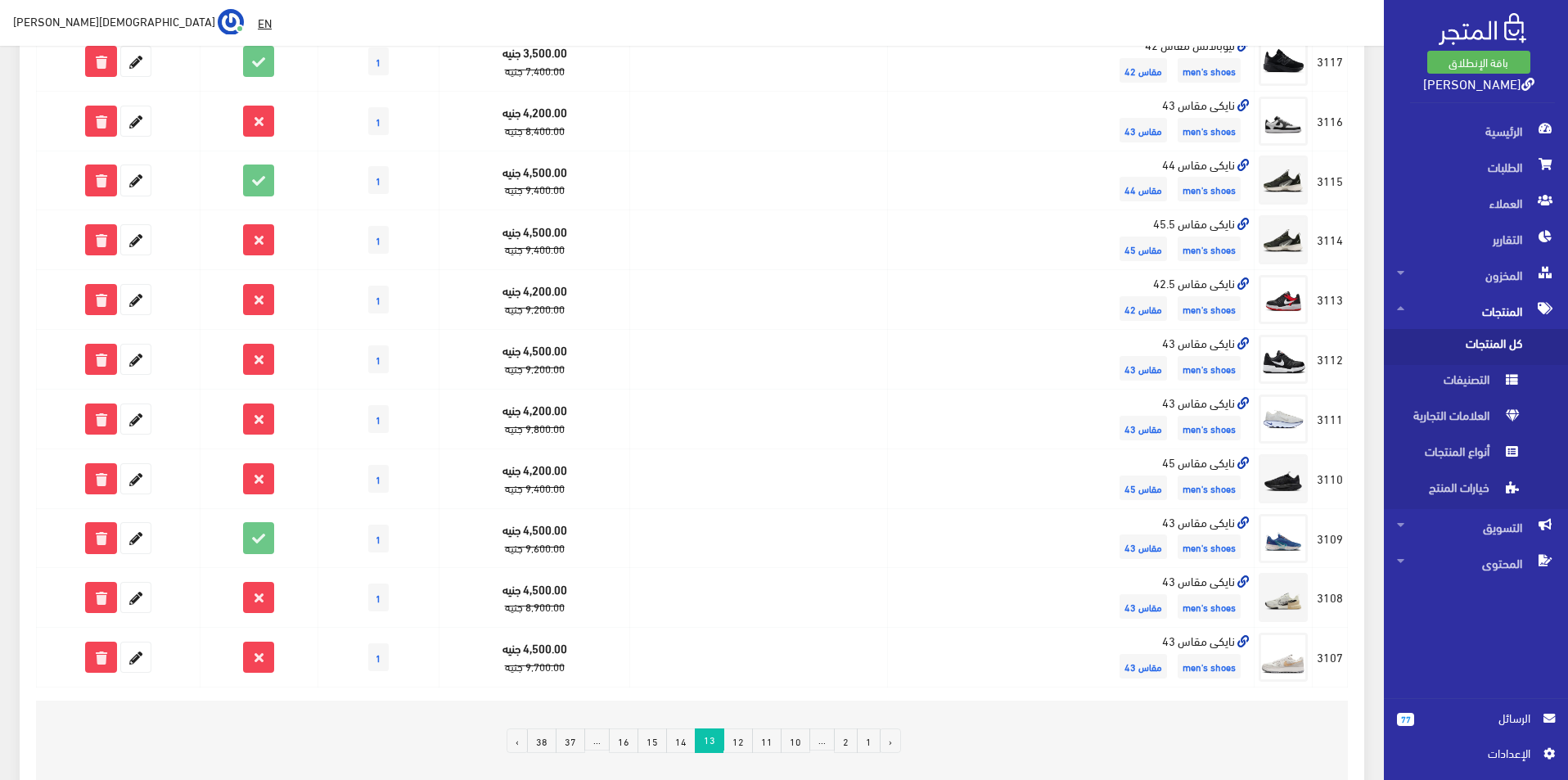
click at [693, 738] on link "14" at bounding box center [680, 741] width 29 height 25
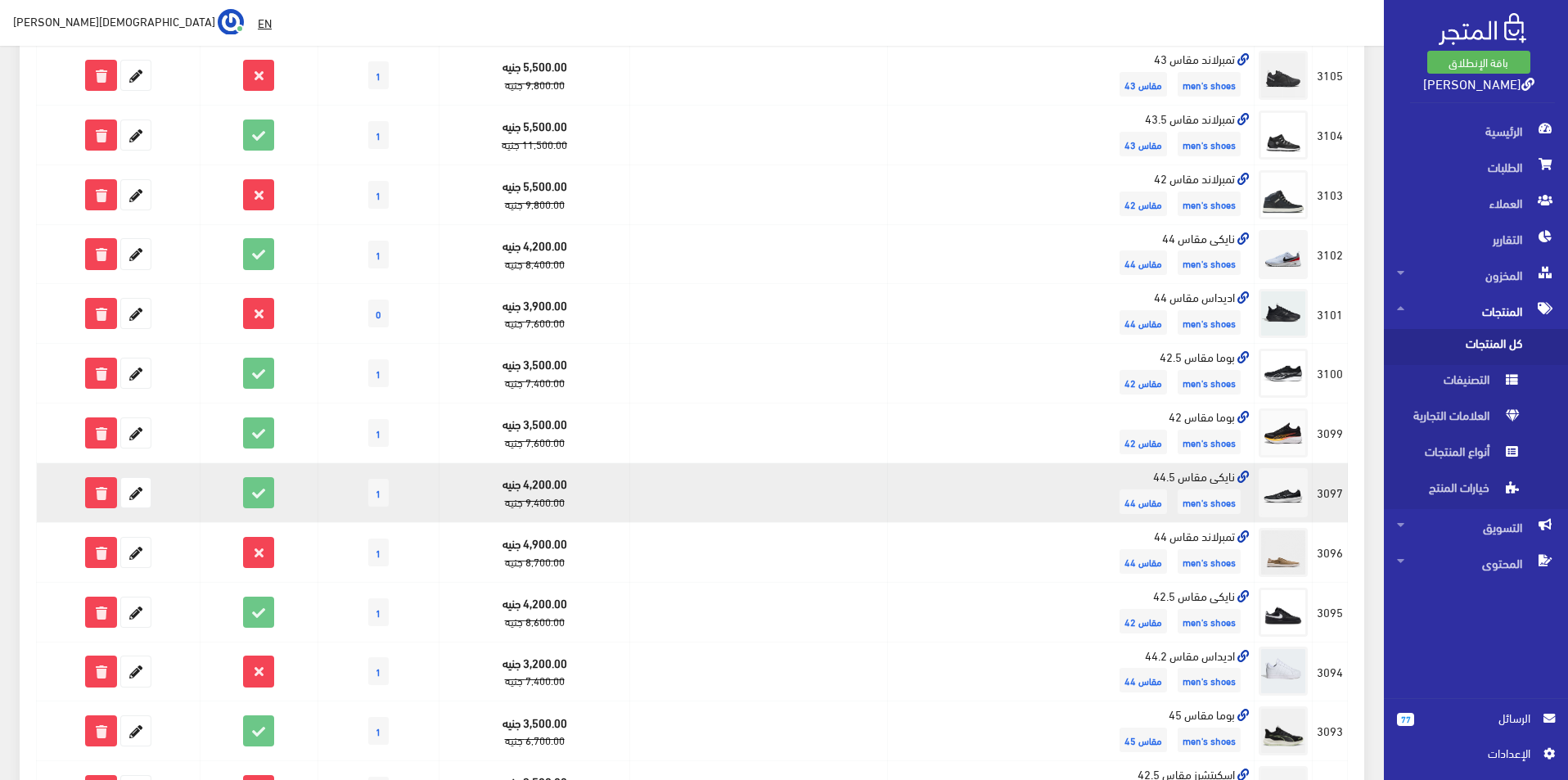
scroll to position [409, 0]
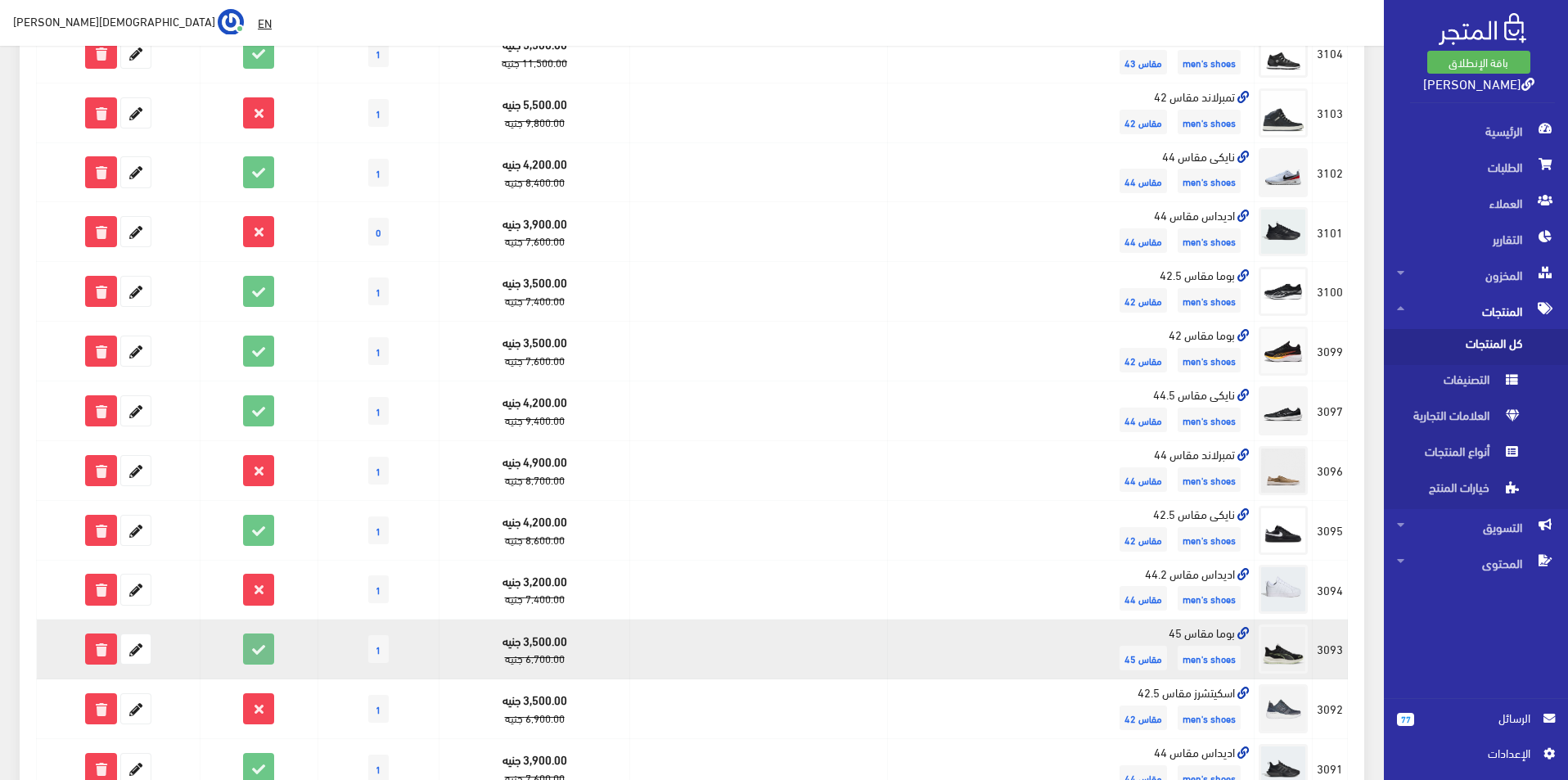
click at [265, 653] on icon at bounding box center [258, 648] width 29 height 29
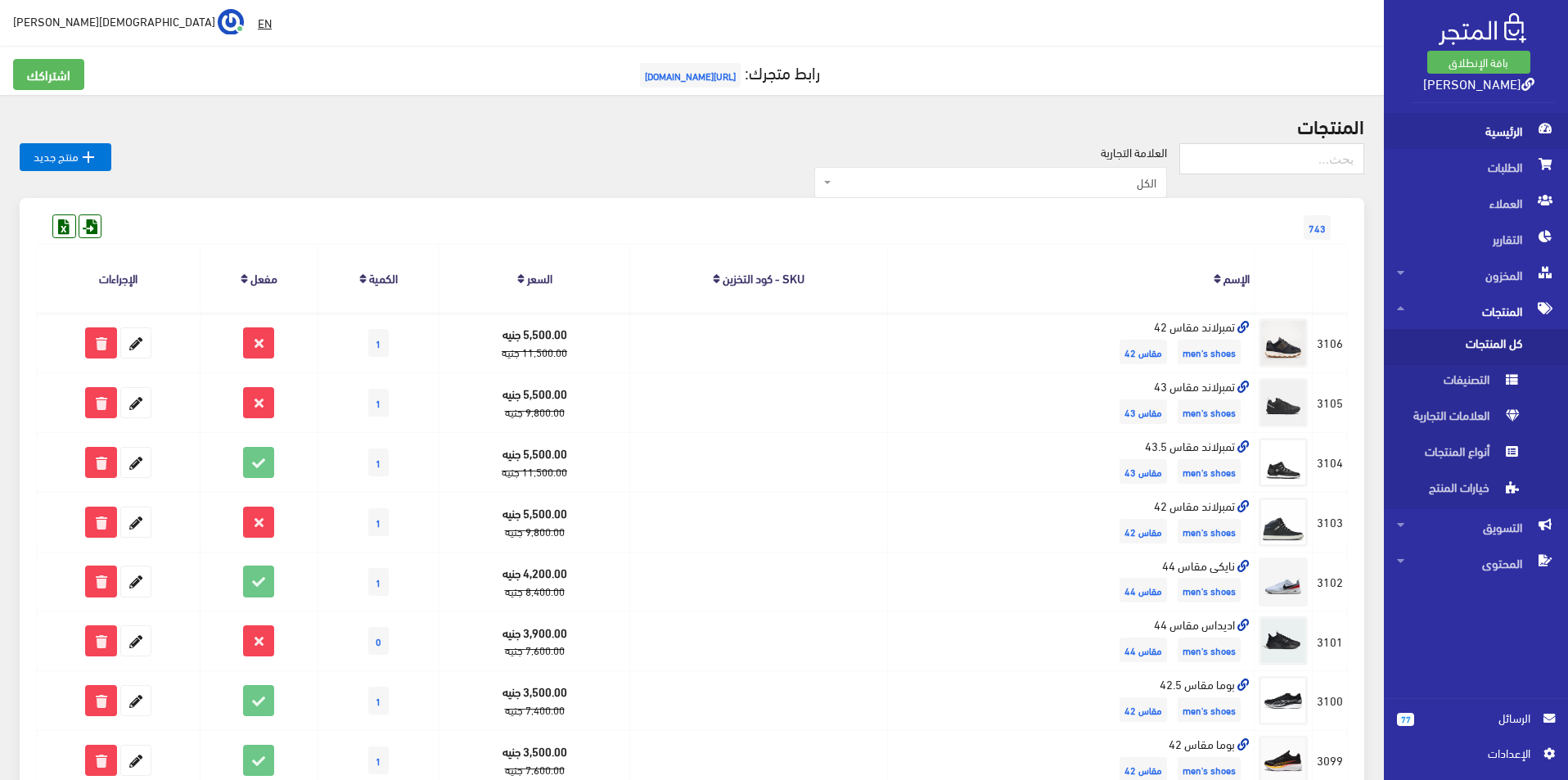
click at [1493, 140] on span "الرئيسية" at bounding box center [1475, 131] width 158 height 36
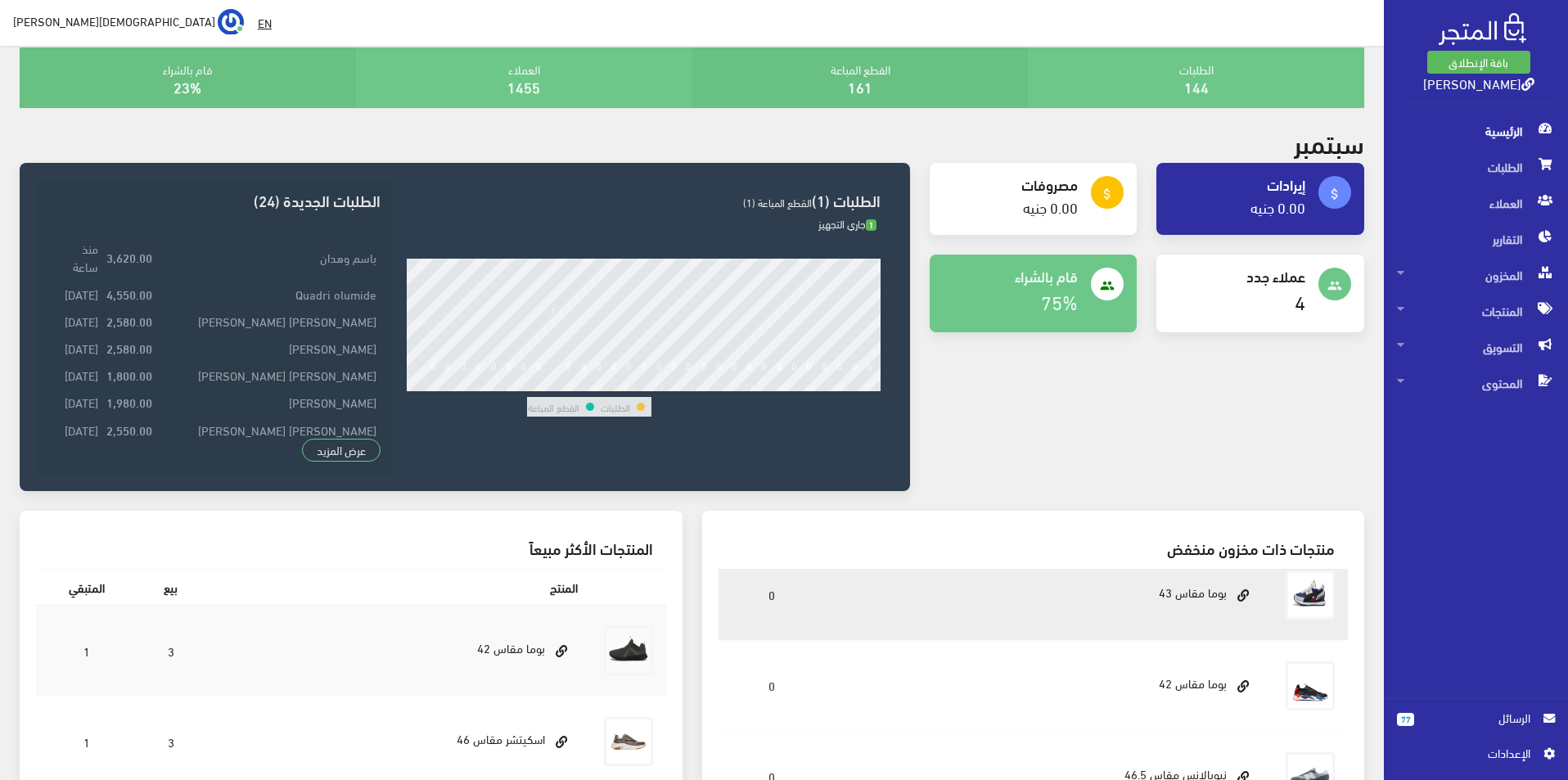
scroll to position [82, 0]
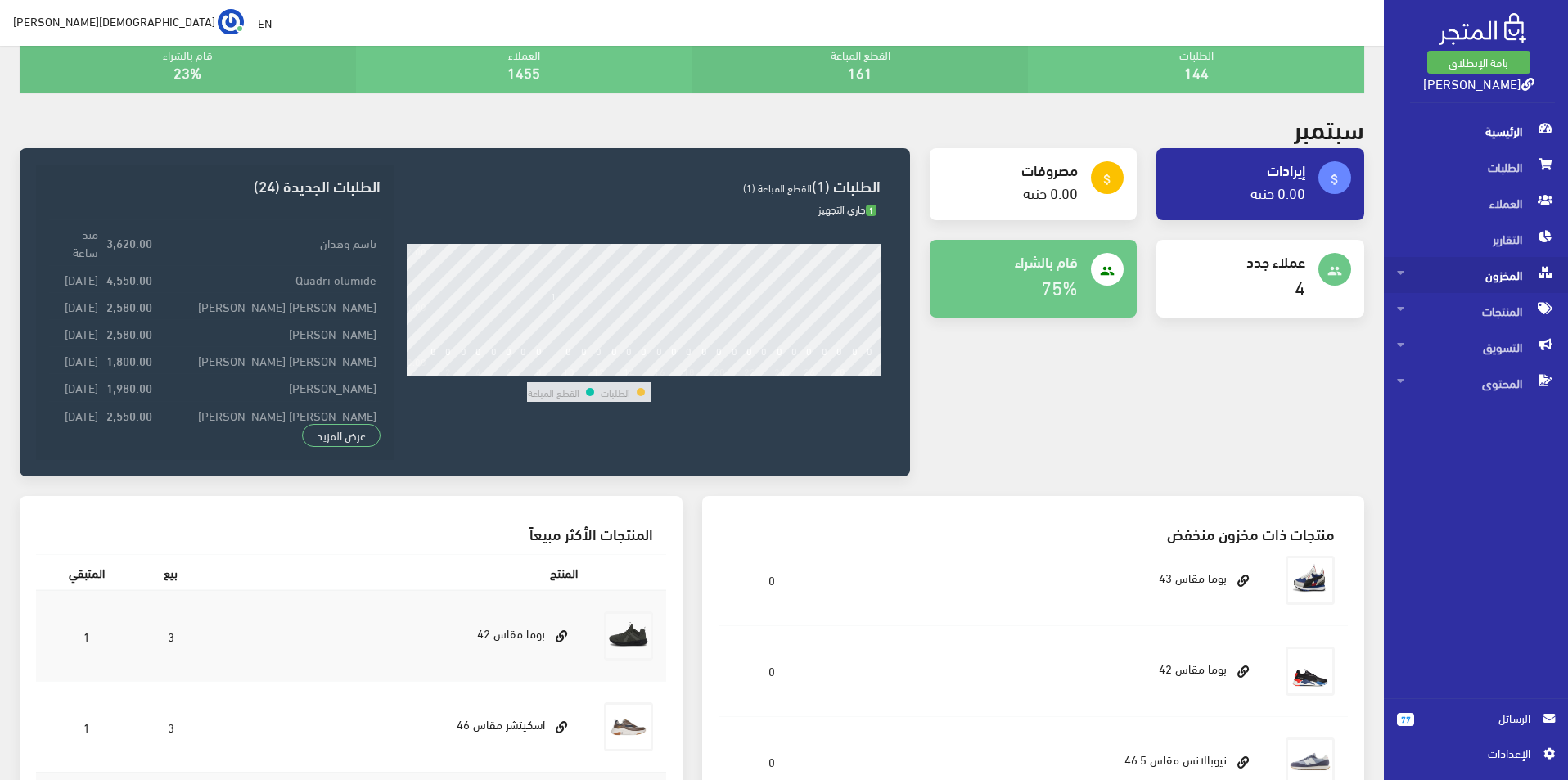
click at [1476, 269] on span "المخزون" at bounding box center [1475, 275] width 158 height 36
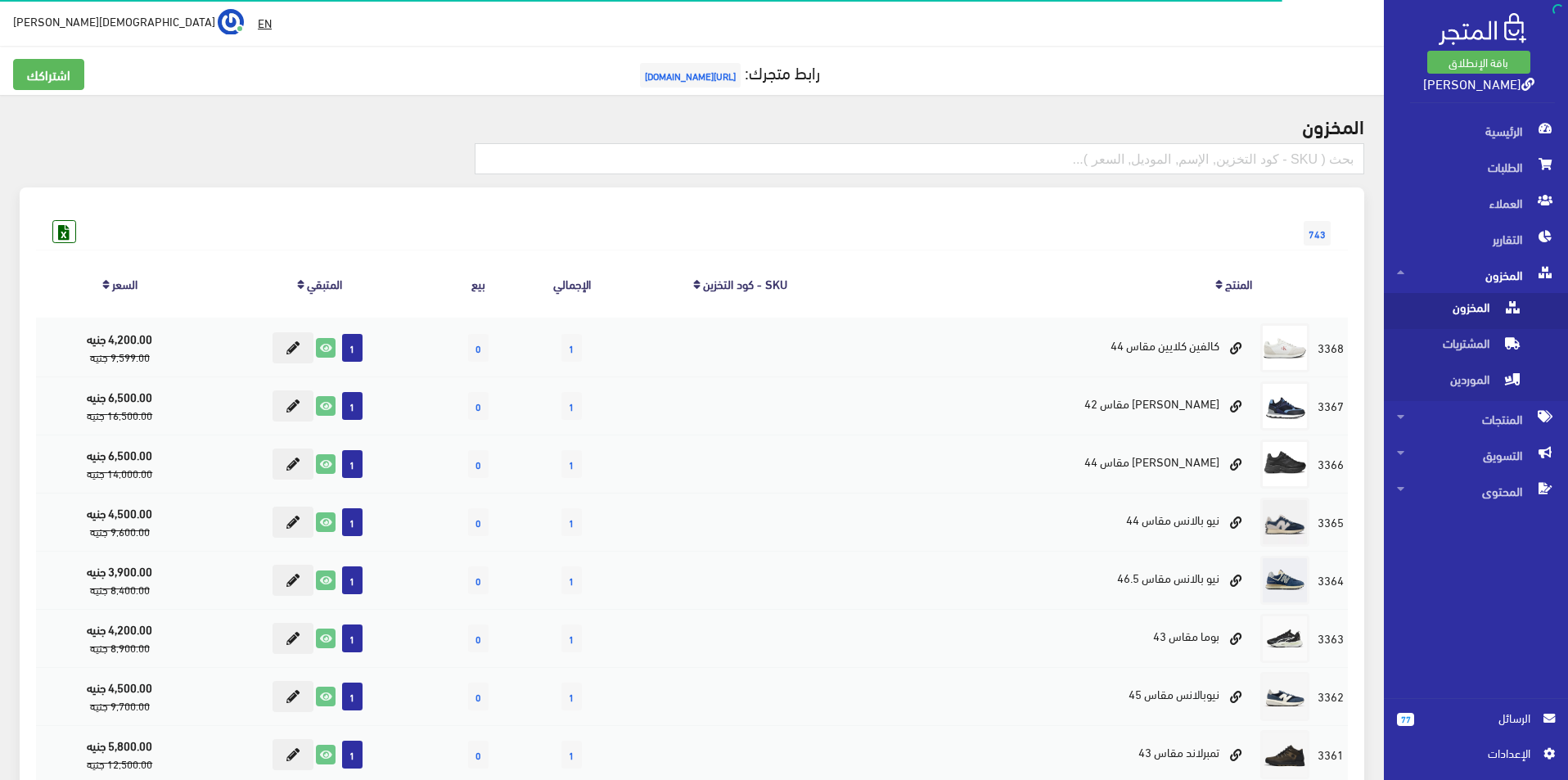
click at [1433, 304] on span "المخزون" at bounding box center [1458, 311] width 124 height 36
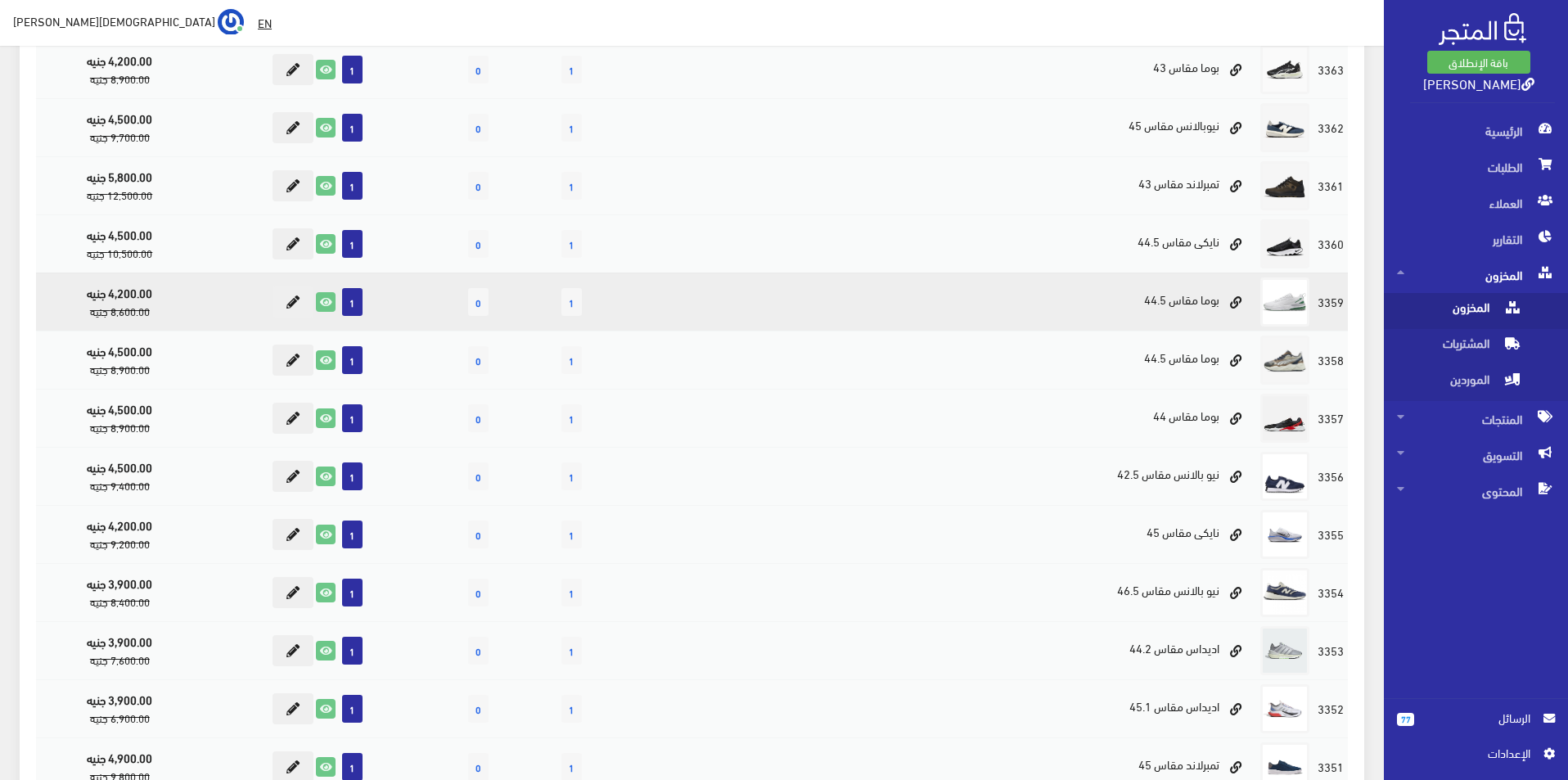
scroll to position [573, 0]
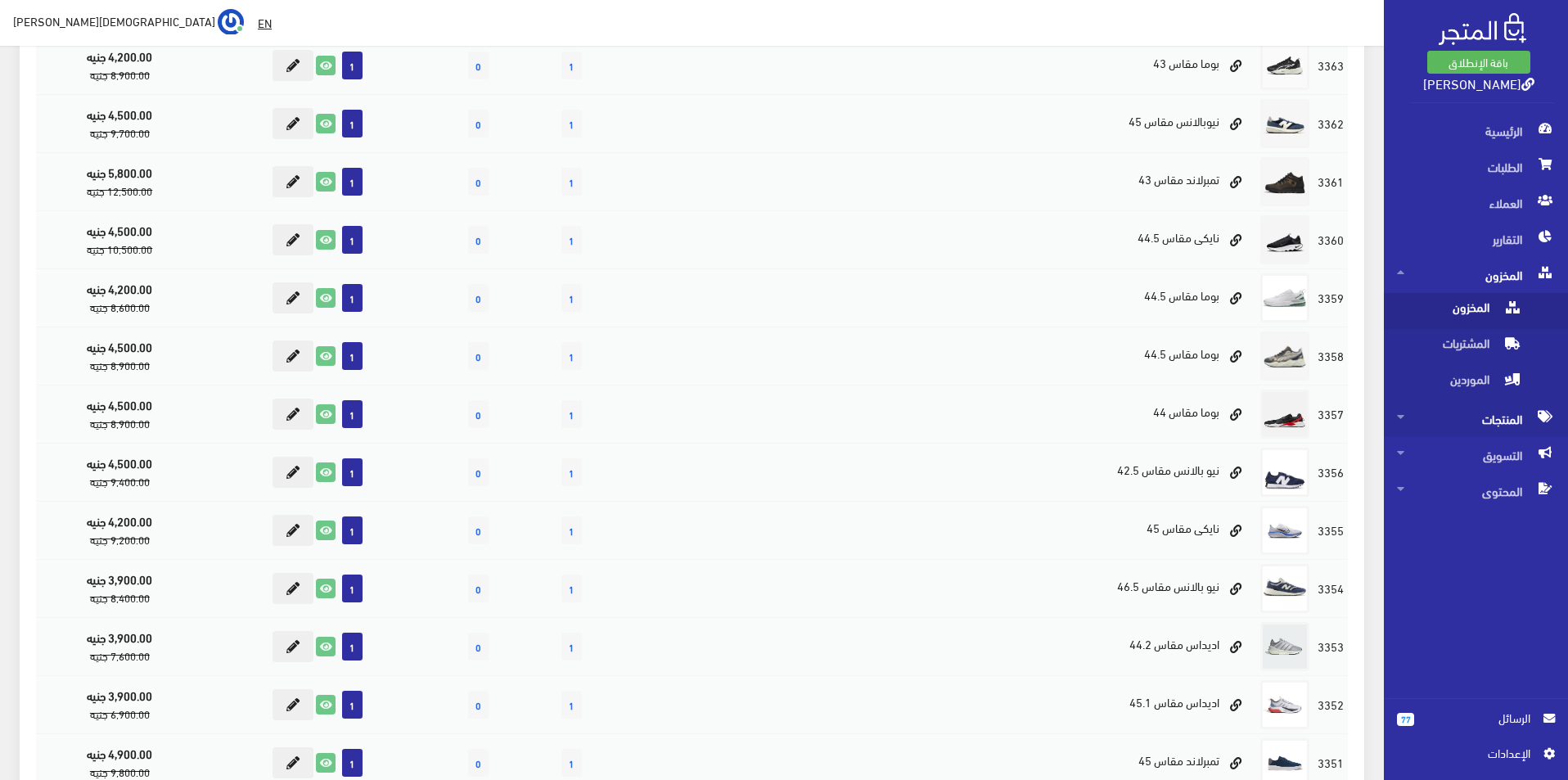
click at [1484, 415] on span "المنتجات" at bounding box center [1475, 419] width 158 height 36
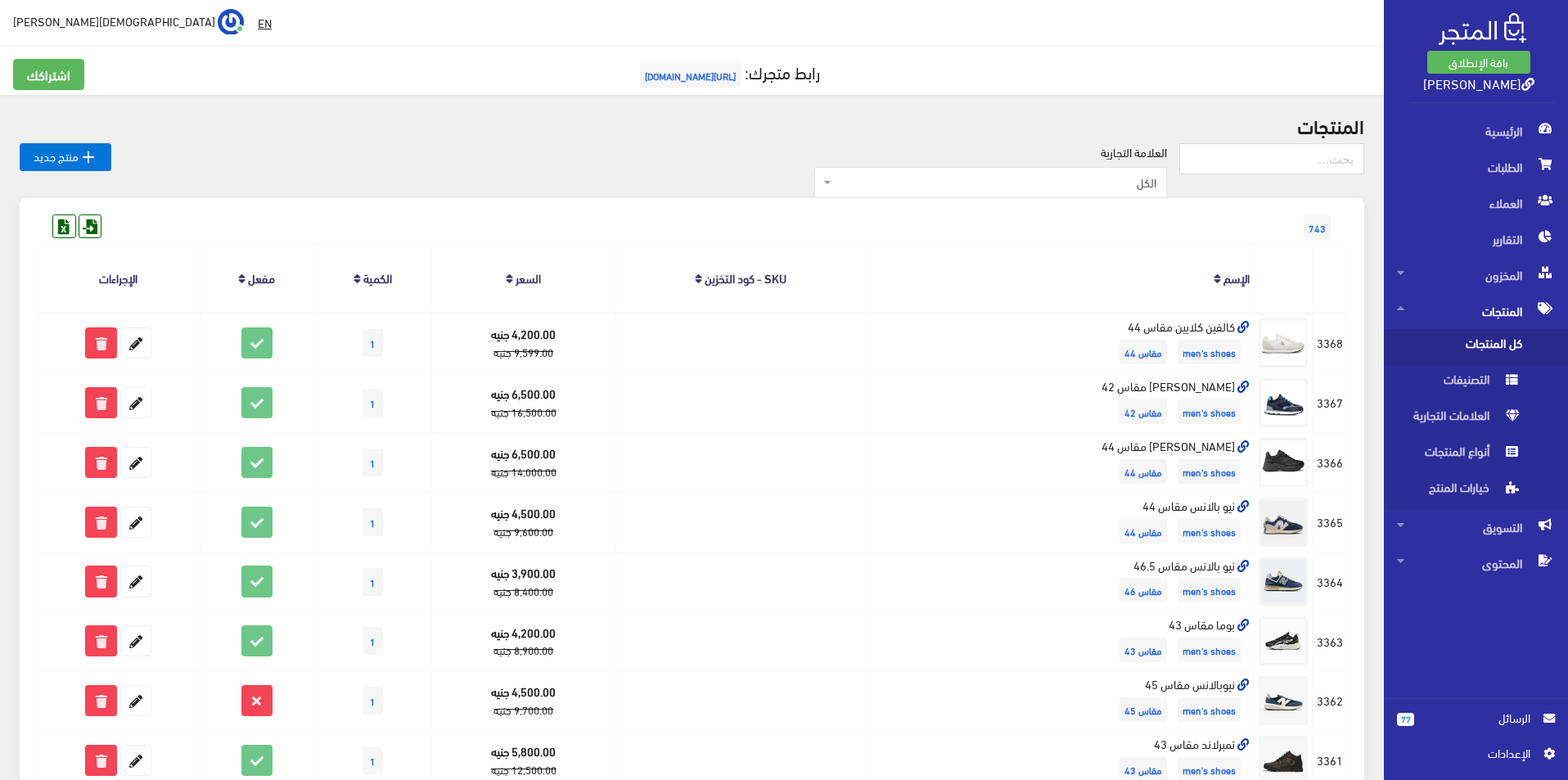
click at [1463, 633] on div "الرئيسية الطلبات العملاء التقارير المخزون" at bounding box center [1469, 405] width 198 height 585
